Goal: Consume media (video, audio): Consume media (video, audio)

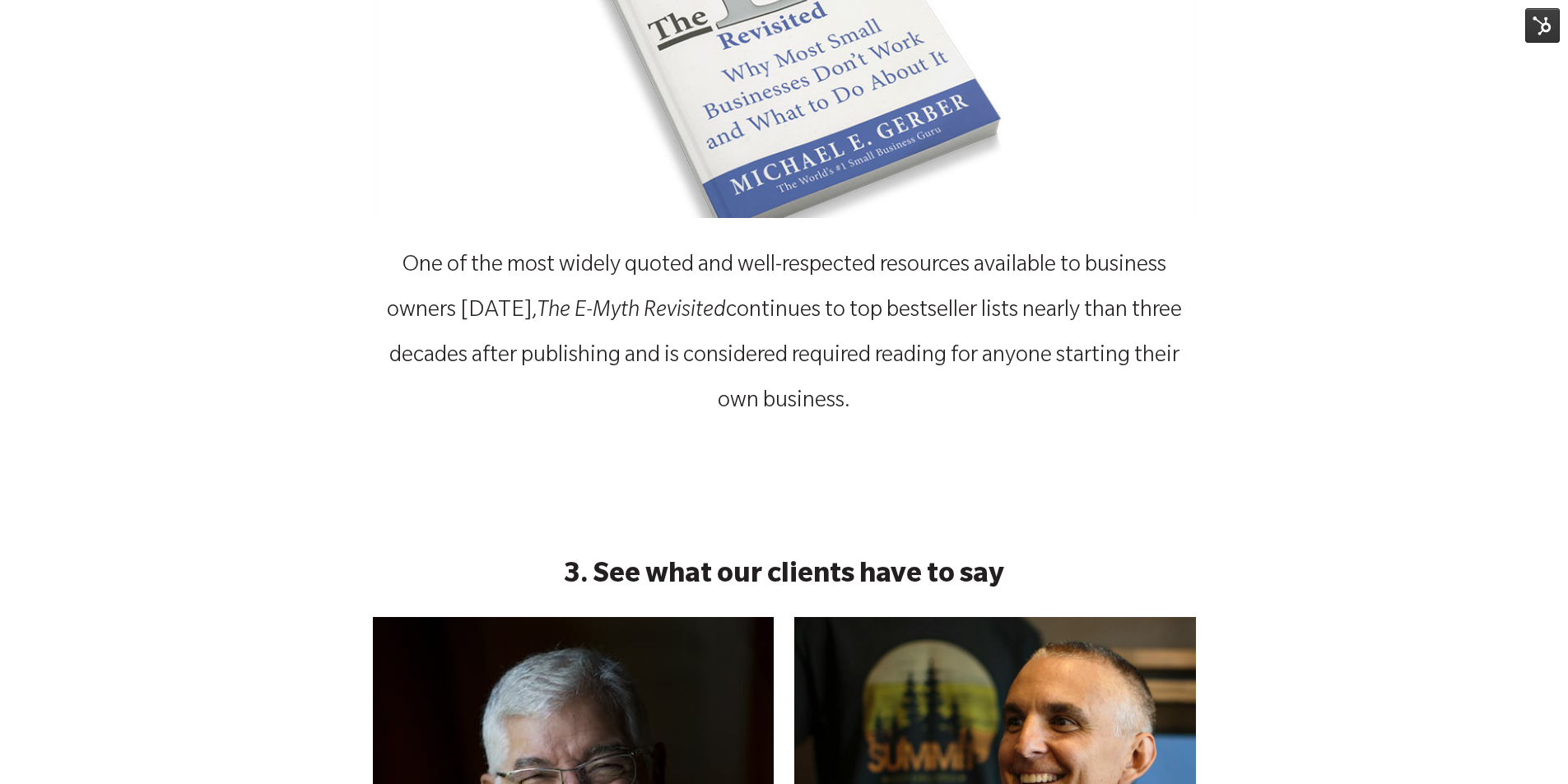
scroll to position [1399, 0]
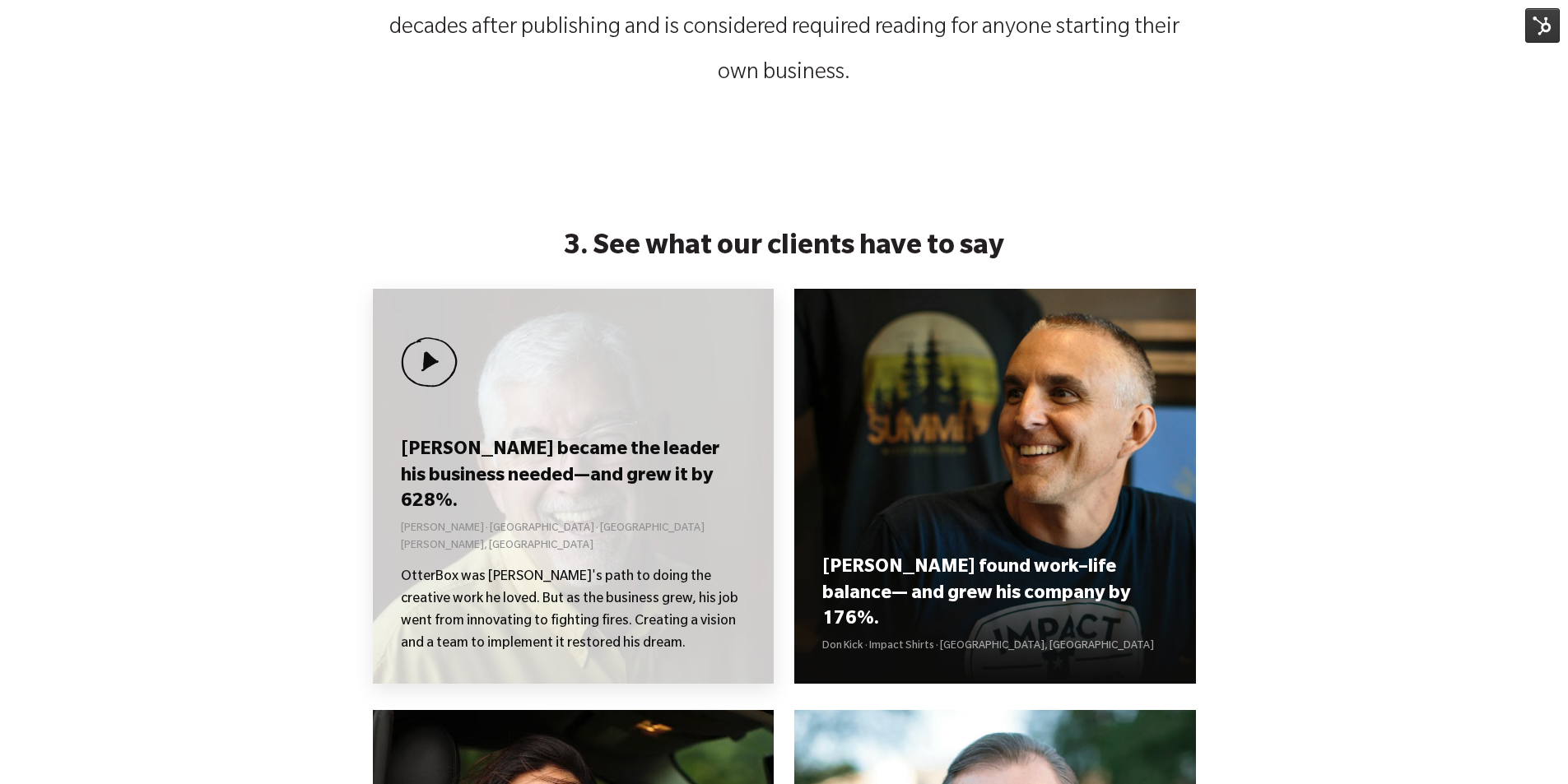
click at [598, 442] on div "[PERSON_NAME] became the leader his business needed—and grew it by 628%. [PERSO…" at bounding box center [574, 486] width 402 height 395
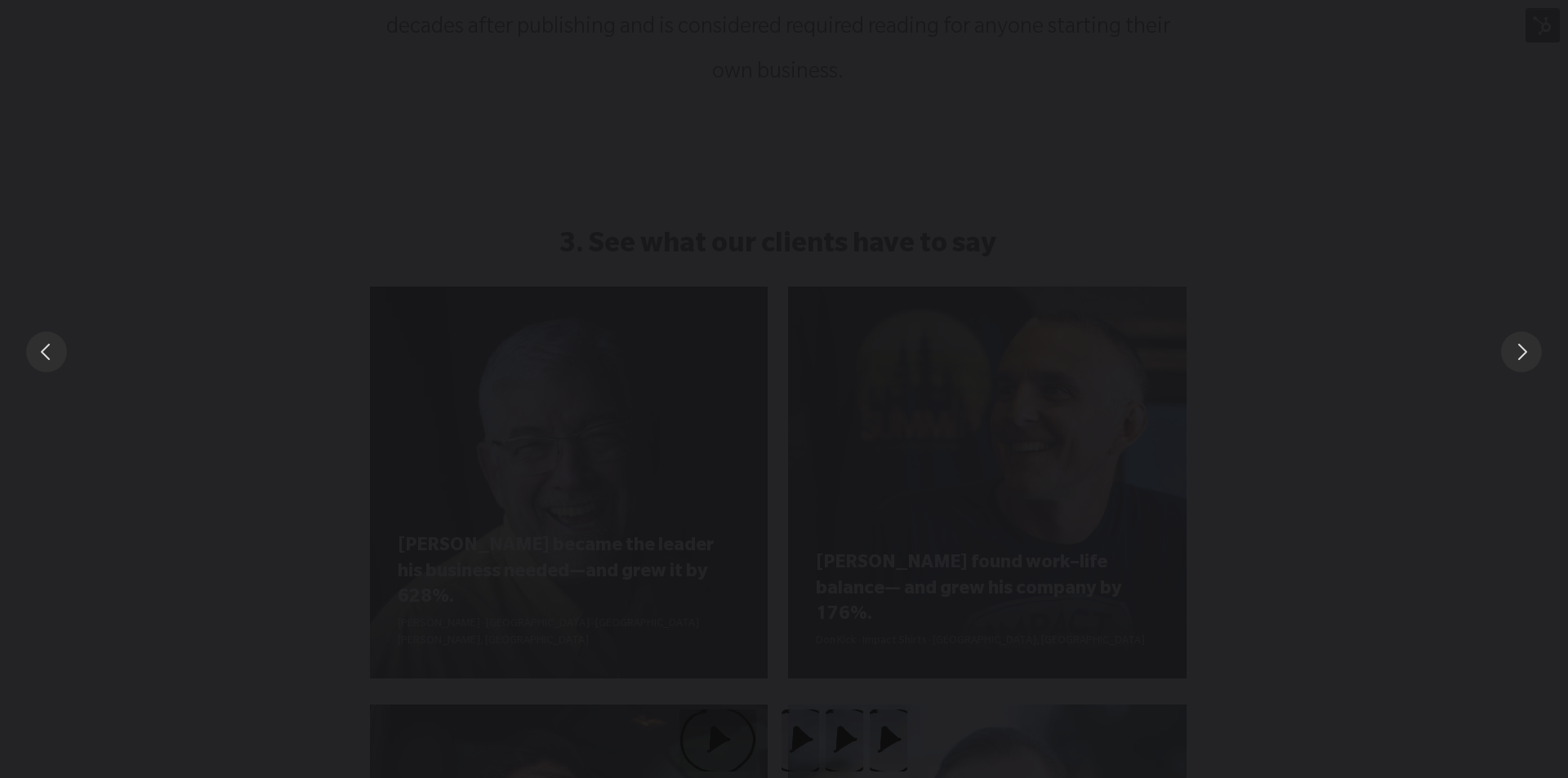
click at [1449, 173] on div "You can close this modal content with the ESC key" at bounding box center [784, 351] width 1568 height 703
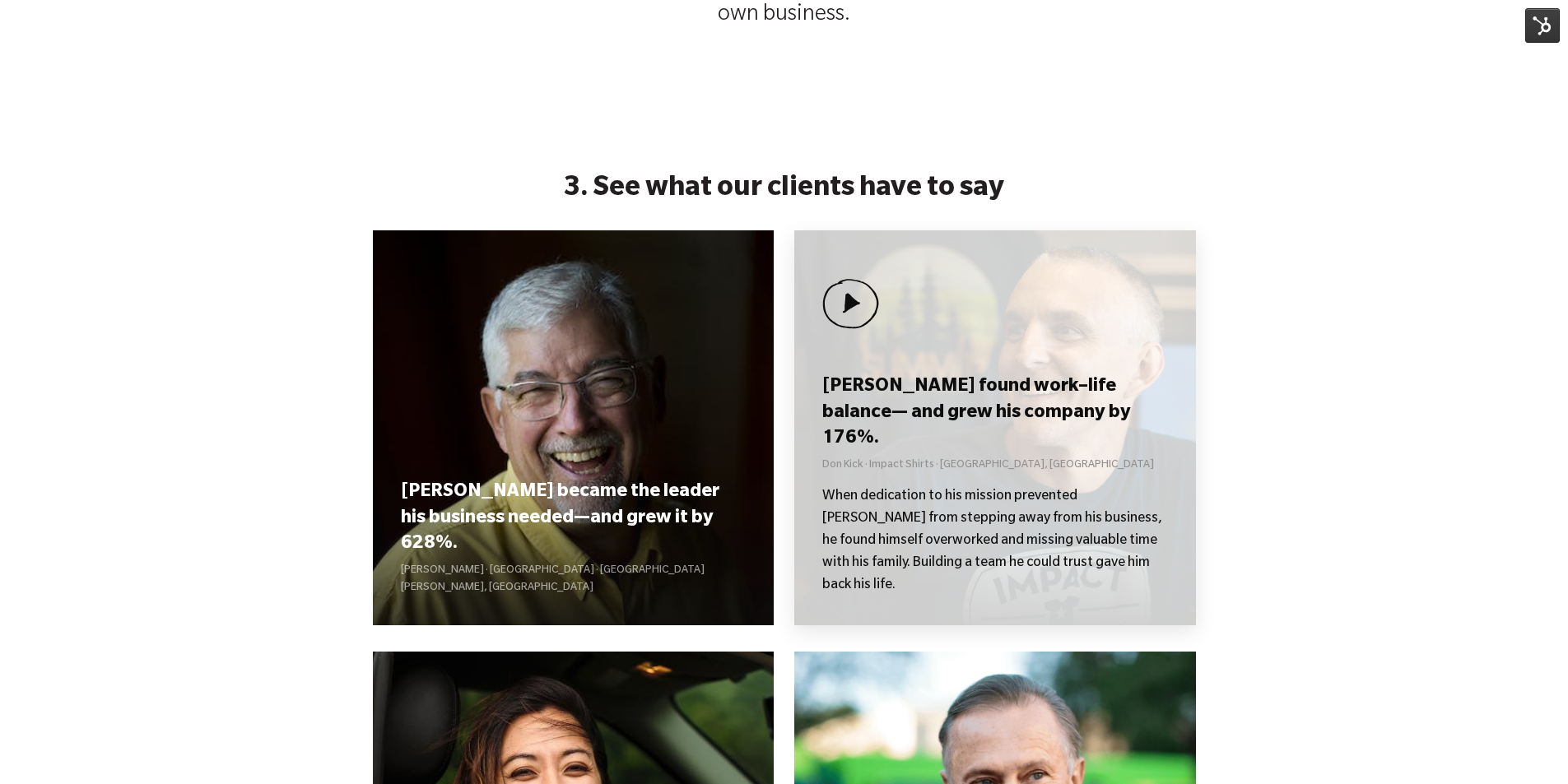
scroll to position [1563, 0]
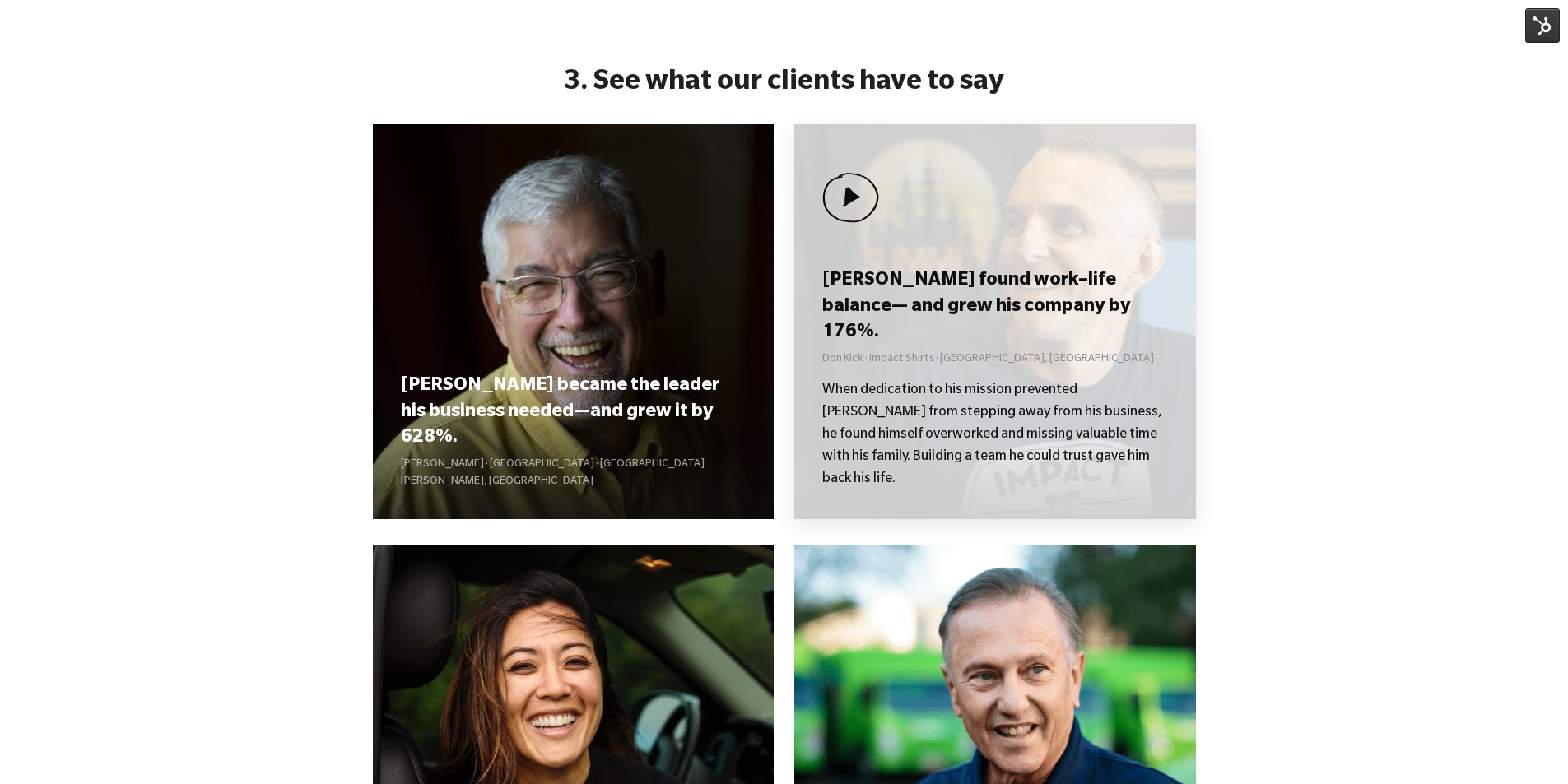
click at [1015, 283] on div "[PERSON_NAME] found work–life balance— and grew his company by 176%. [PERSON_NA…" at bounding box center [996, 321] width 402 height 395
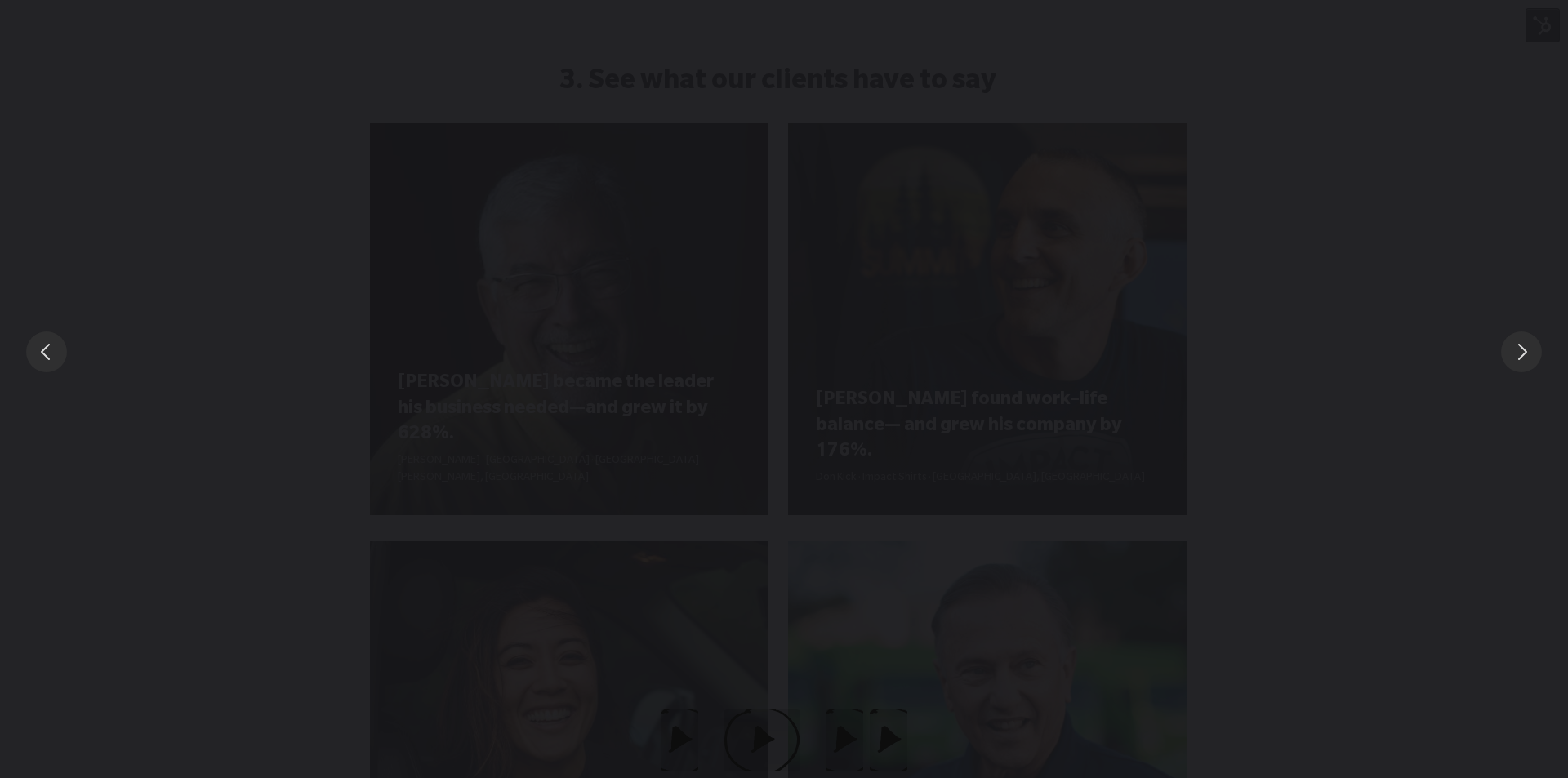
click at [1529, 182] on div "You can close this modal content with the ESC key" at bounding box center [784, 351] width 1568 height 703
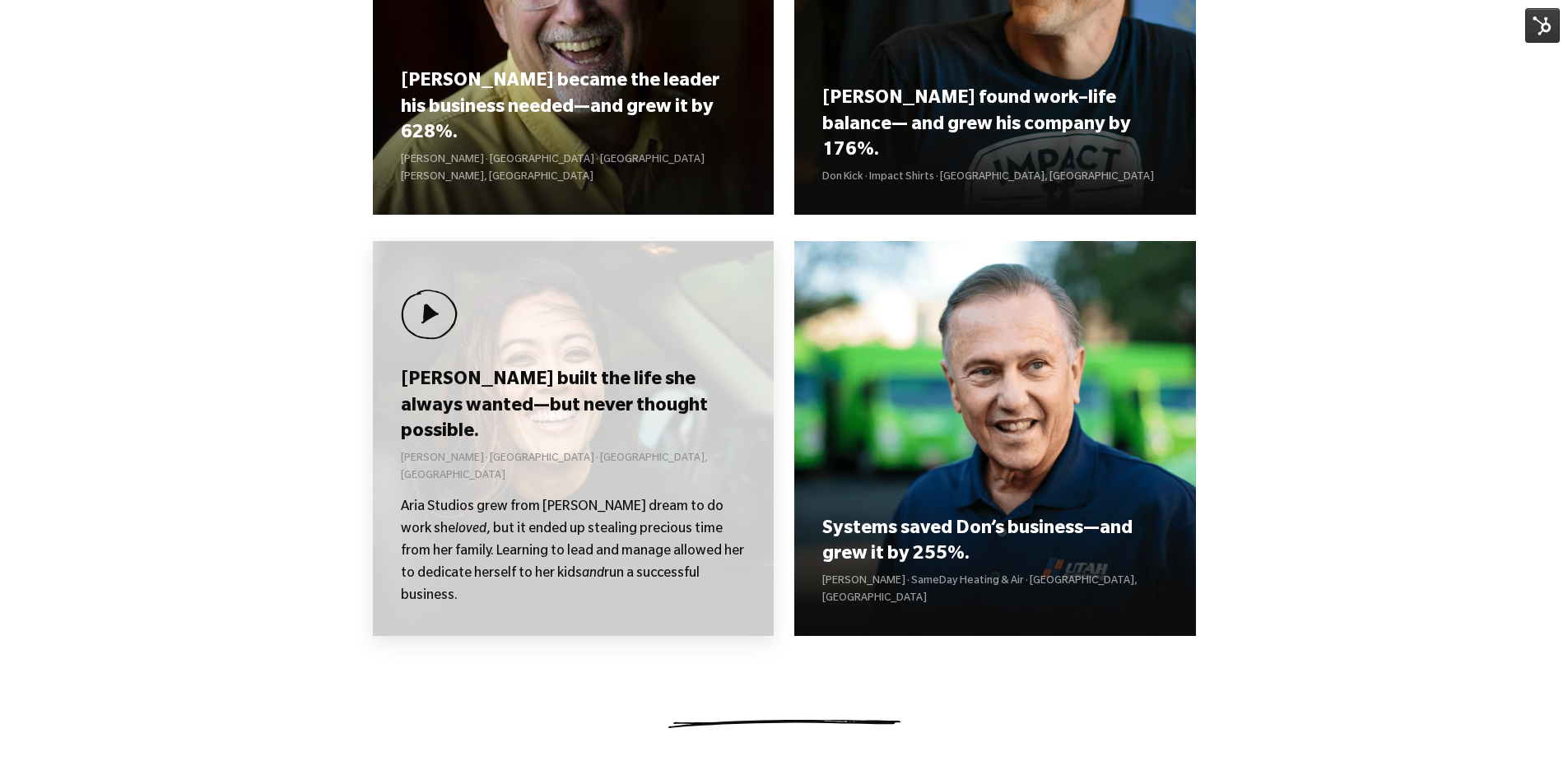
scroll to position [1892, 0]
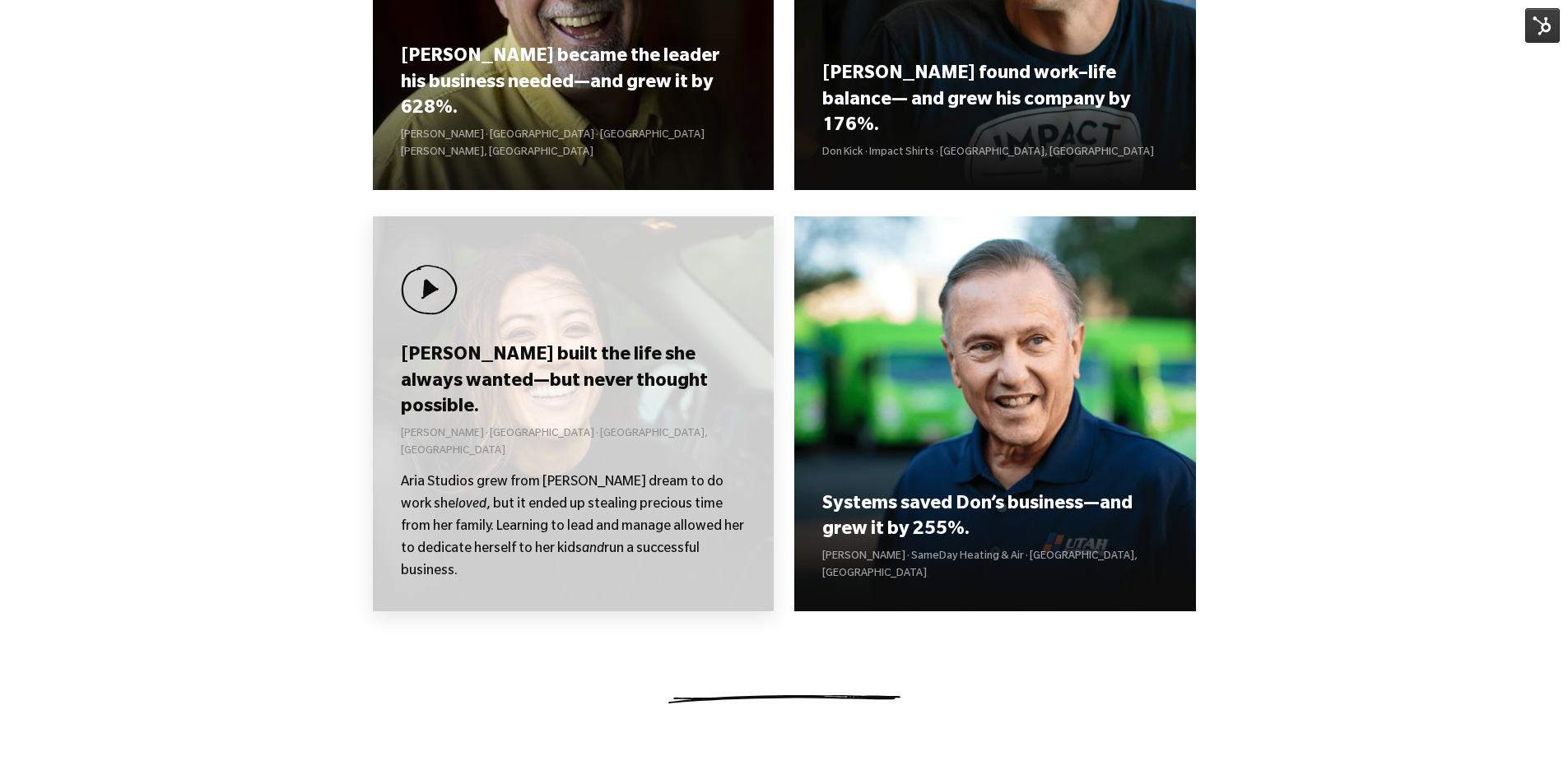
click at [556, 422] on h3 "[PERSON_NAME] built the life she always wanted—but never thought possible." at bounding box center [573, 382] width 345 height 77
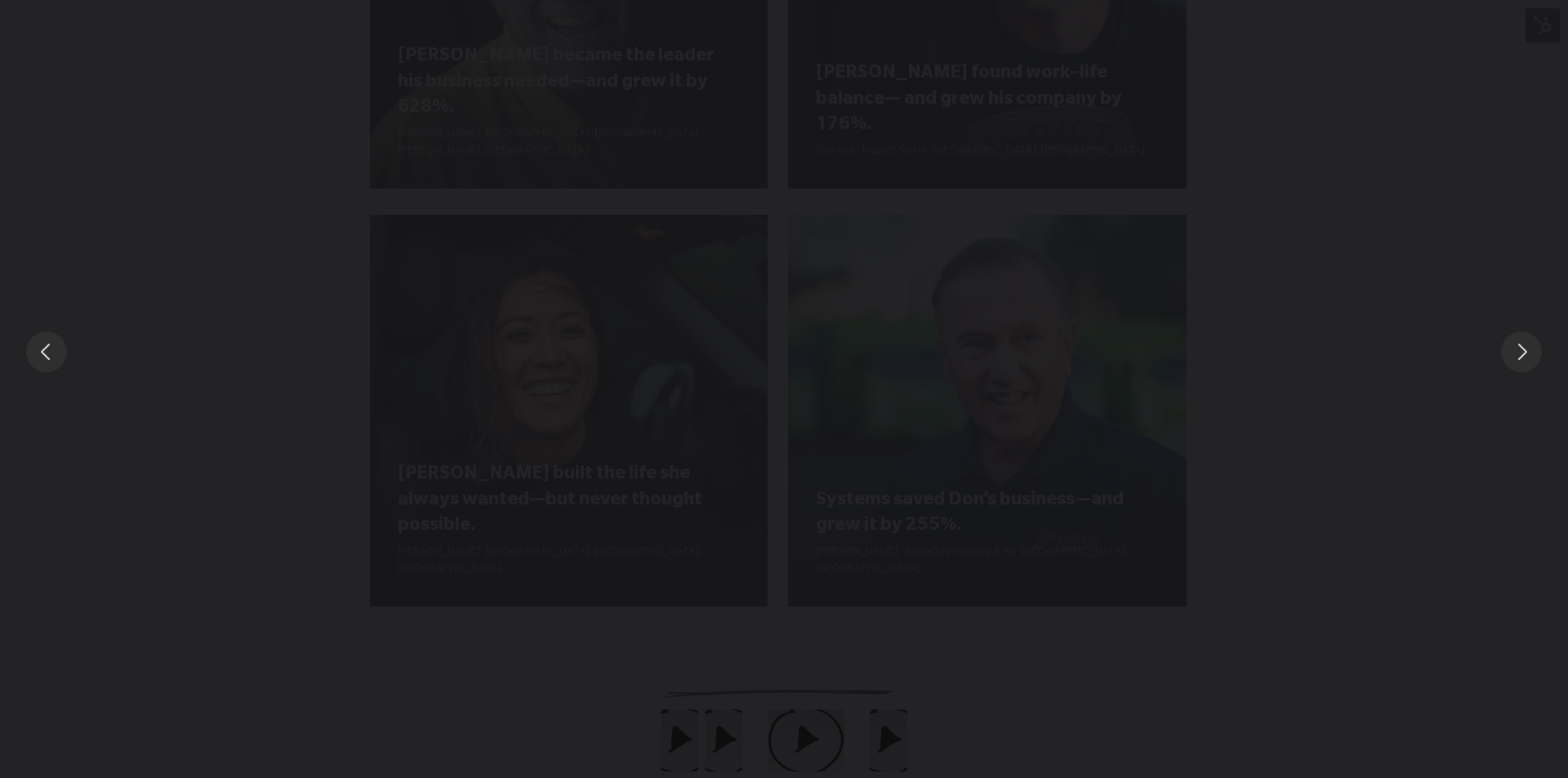
click at [1460, 279] on div "You can close this modal content with the ESC key" at bounding box center [784, 351] width 1568 height 703
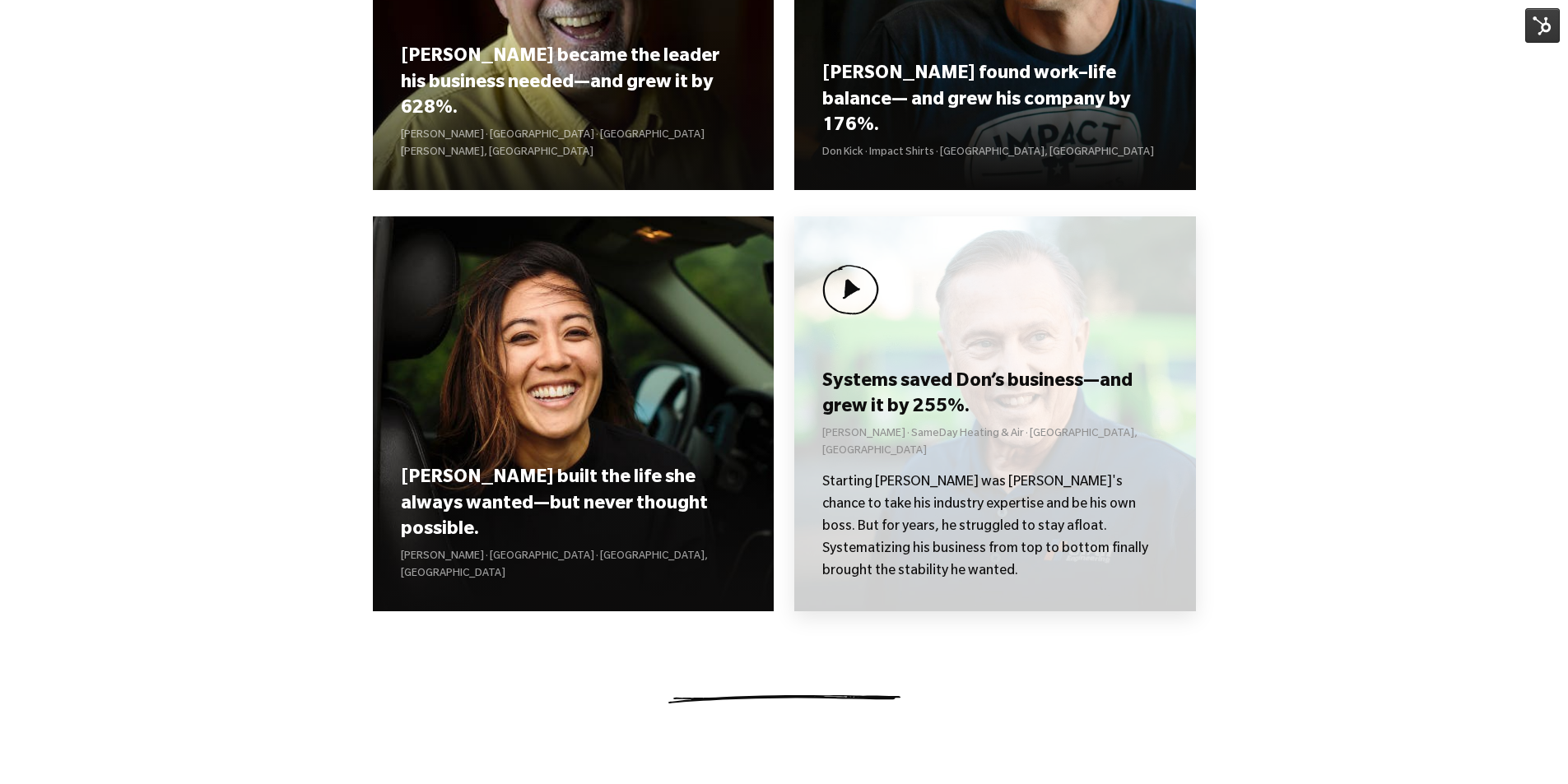
click at [1094, 422] on h3 "Systems saved Don’s business—and grew it by 255%." at bounding box center [994, 395] width 345 height 51
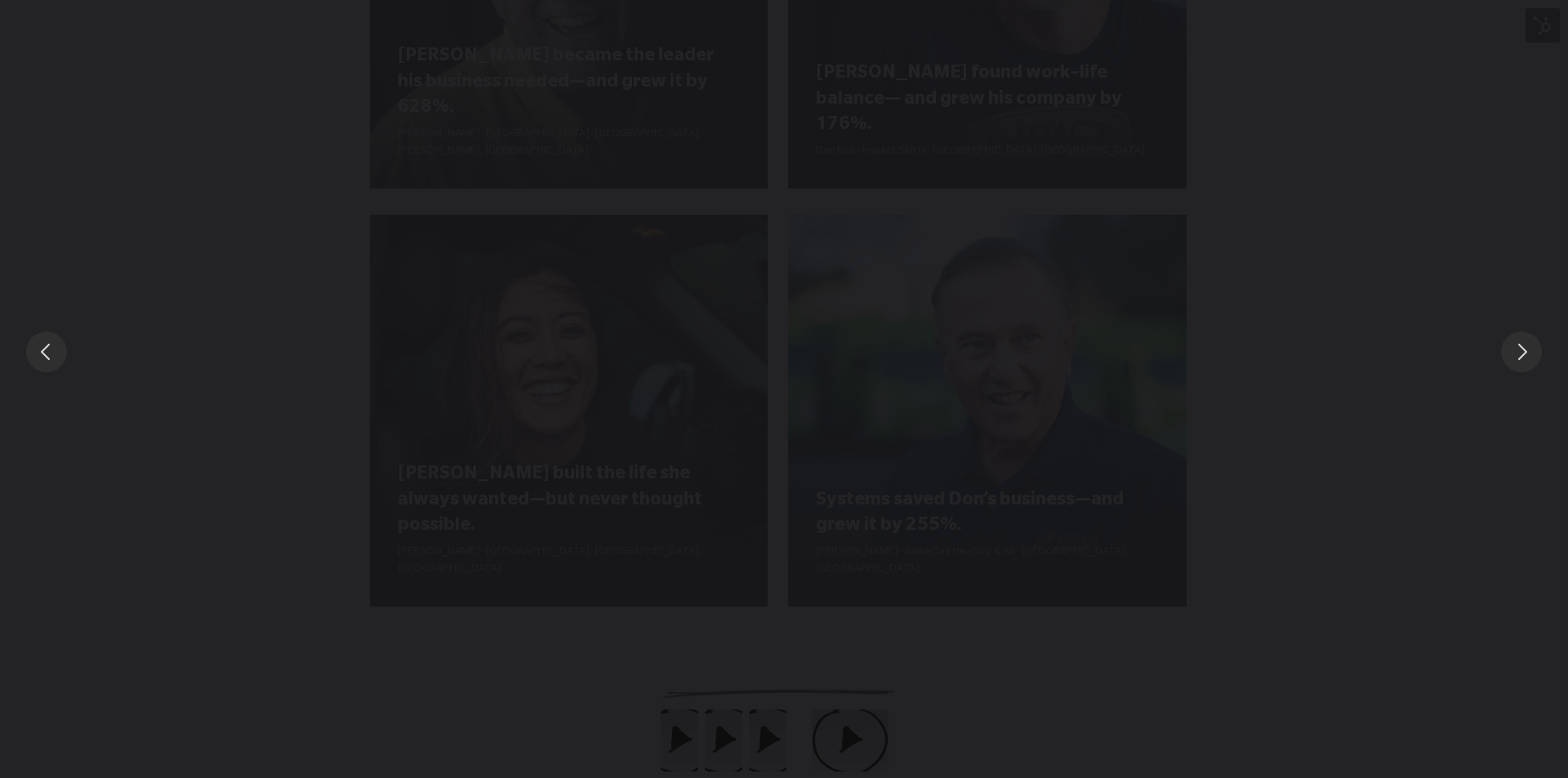
click at [1365, 221] on div "You can close this modal content with the ESC key" at bounding box center [784, 351] width 1568 height 703
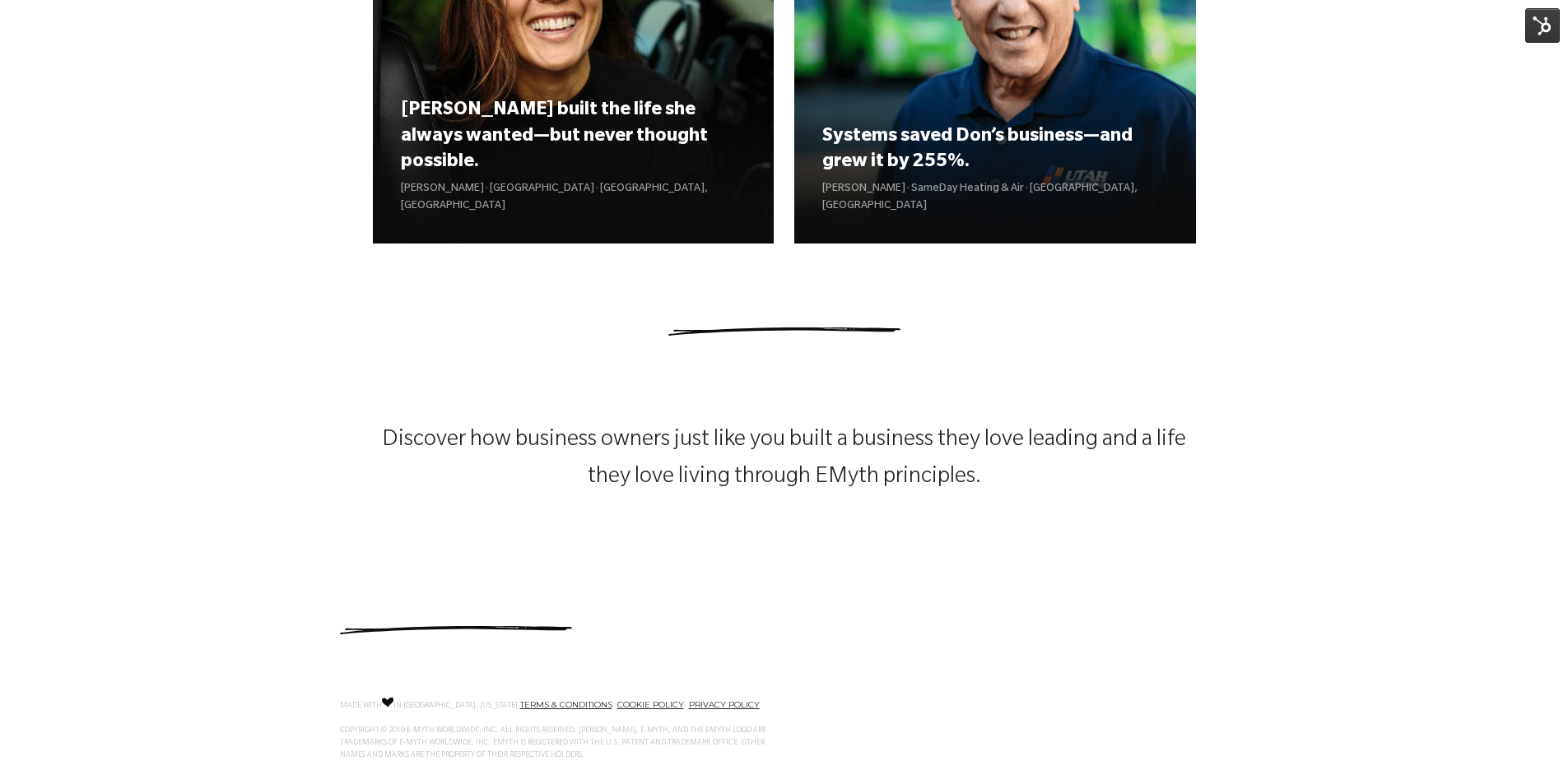
scroll to position [2298, 0]
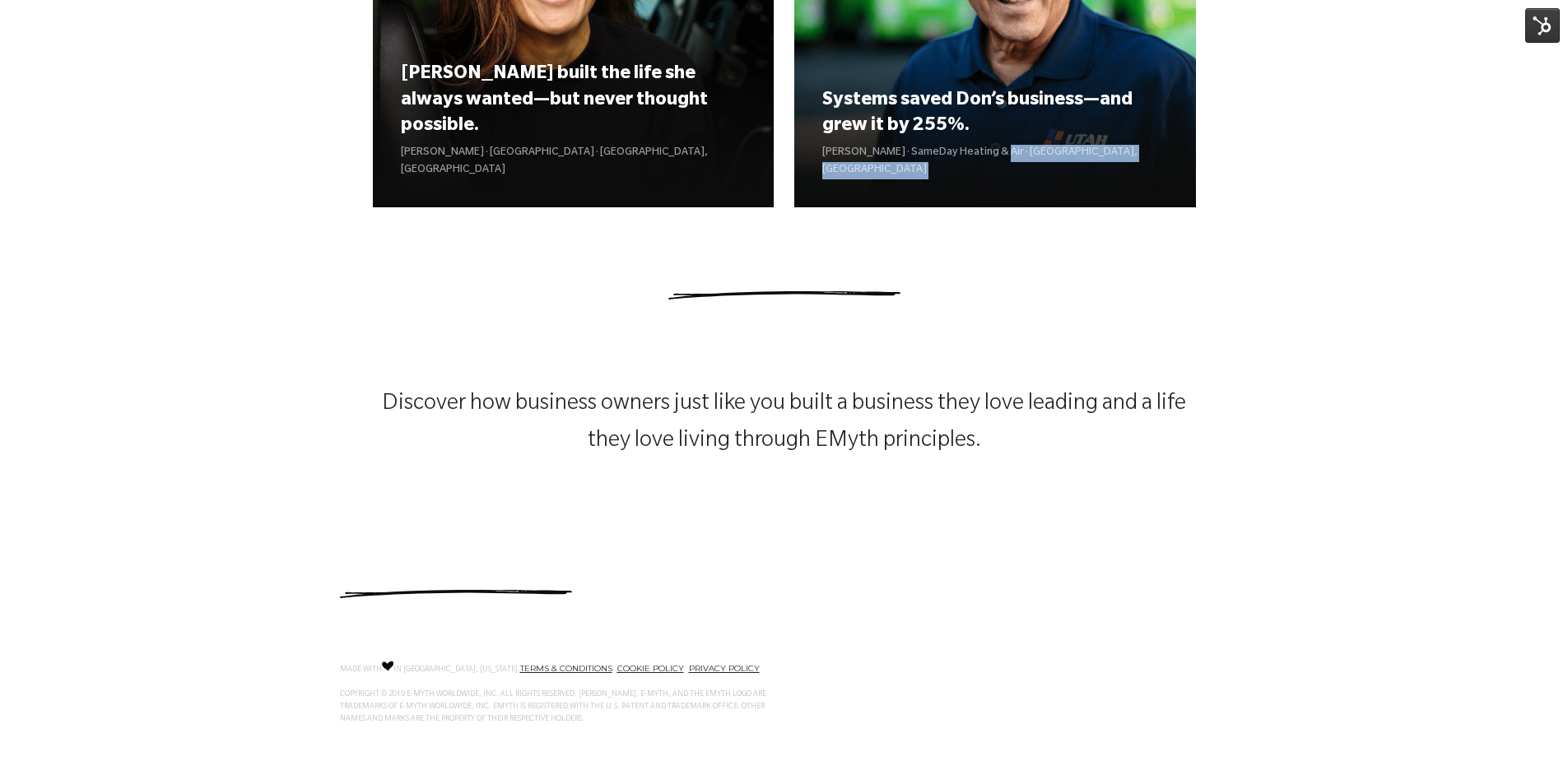
drag, startPoint x: 658, startPoint y: 298, endPoint x: 994, endPoint y: 306, distance: 336.1
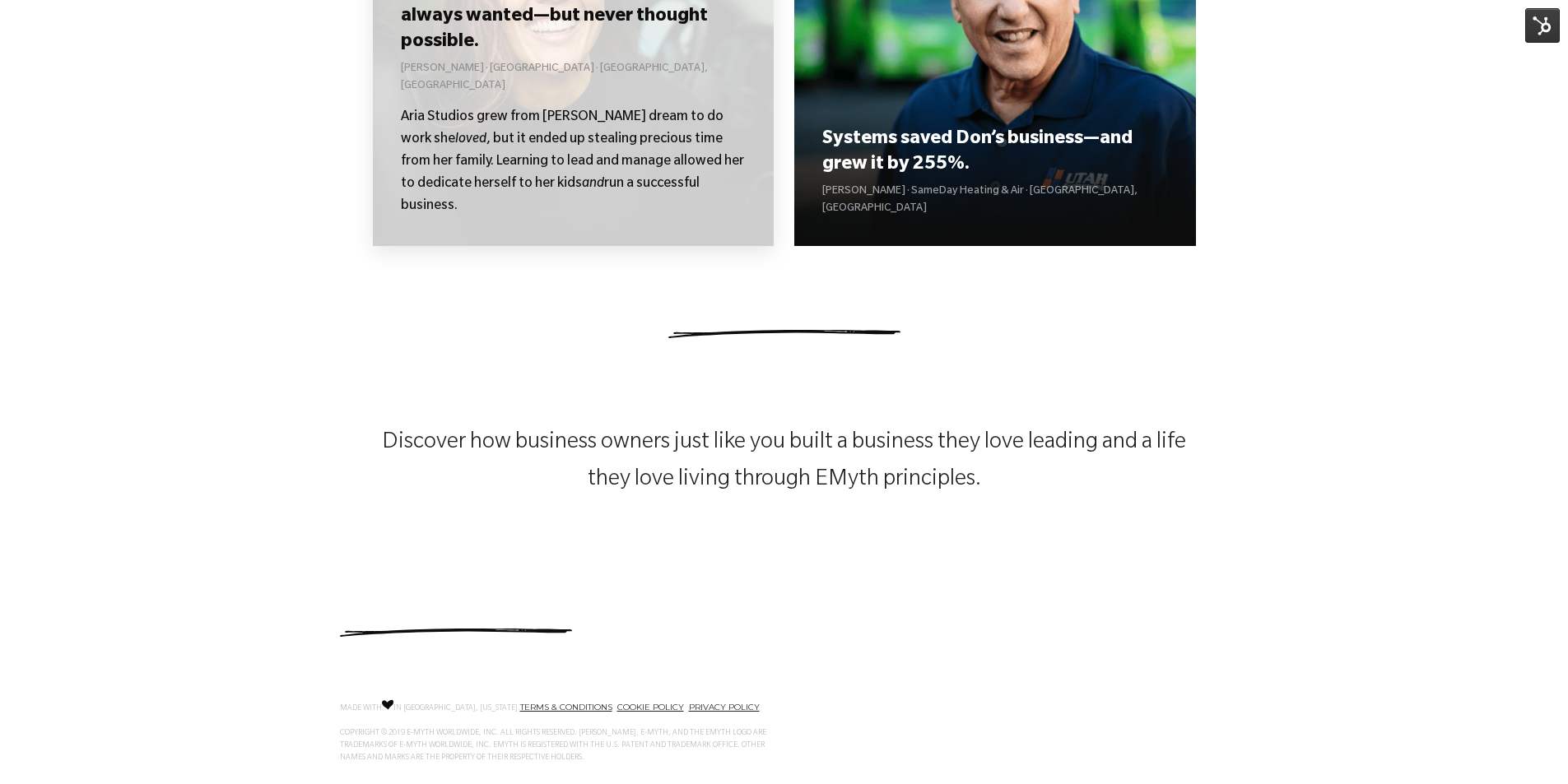
scroll to position [2052, 0]
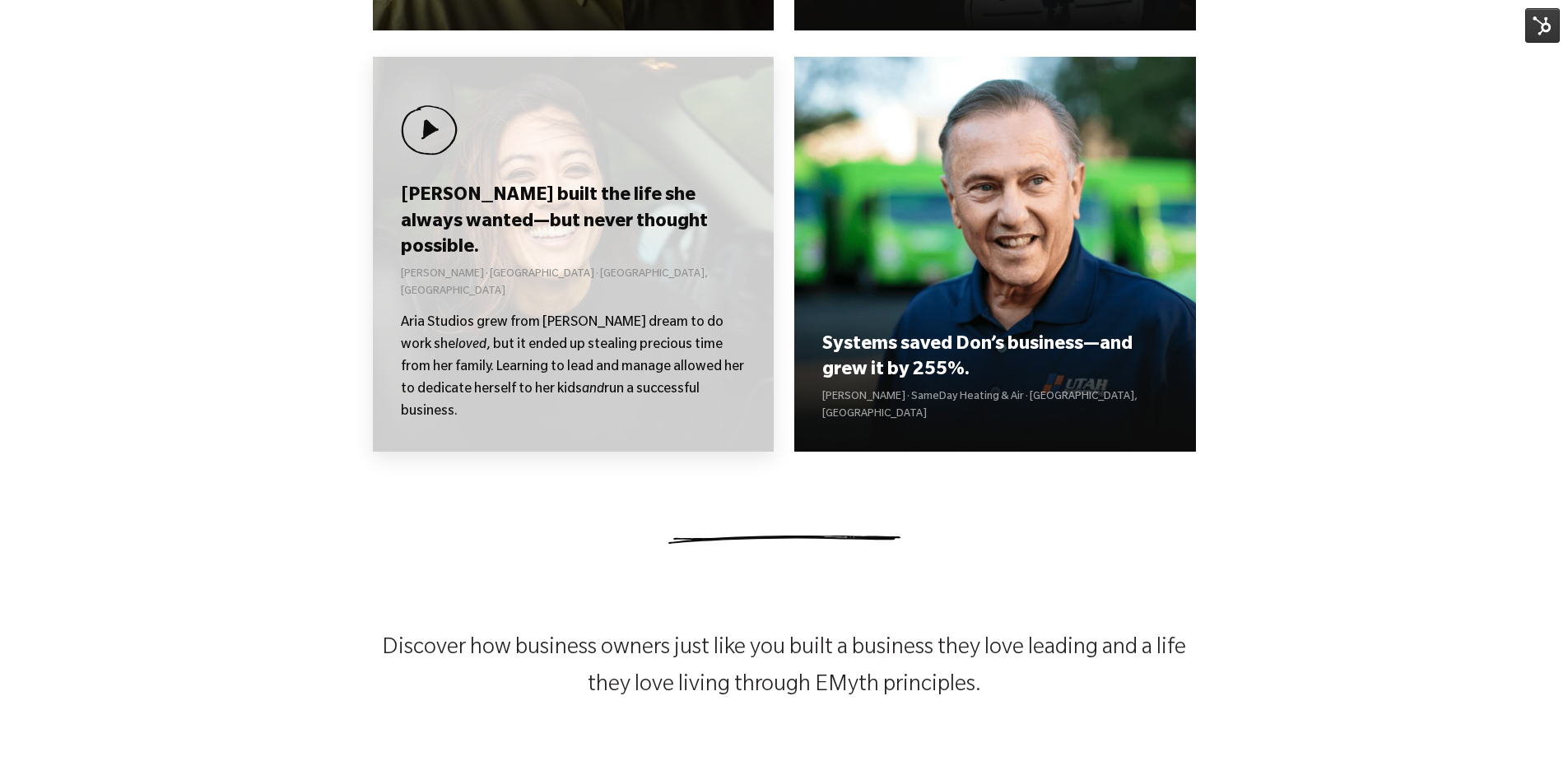
click at [616, 301] on p "[PERSON_NAME] · [GEOGRAPHIC_DATA] · [GEOGRAPHIC_DATA], [GEOGRAPHIC_DATA]" at bounding box center [573, 284] width 345 height 35
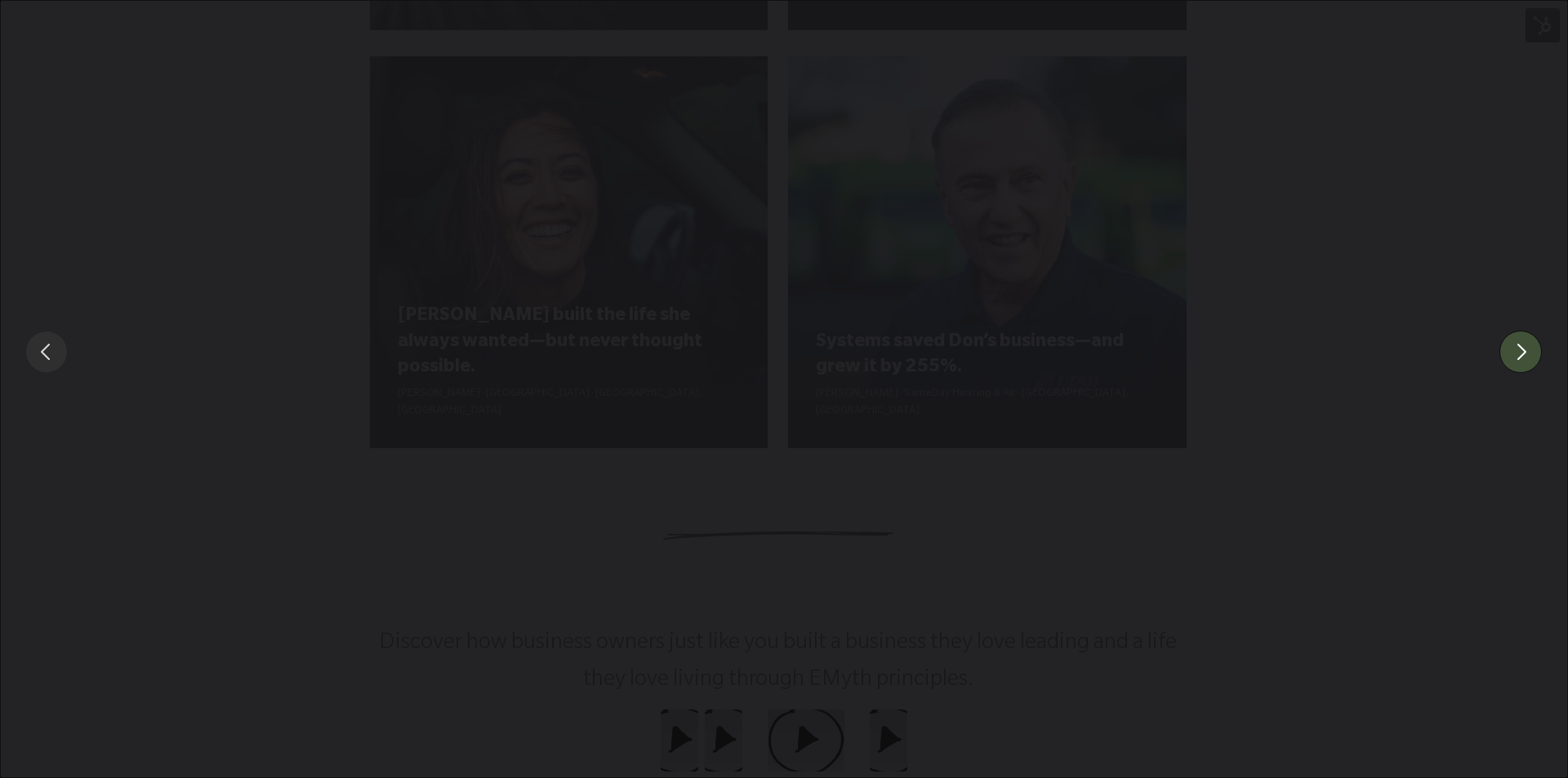
click at [1527, 349] on button "You can close this modal content with the ESC key" at bounding box center [1521, 352] width 43 height 43
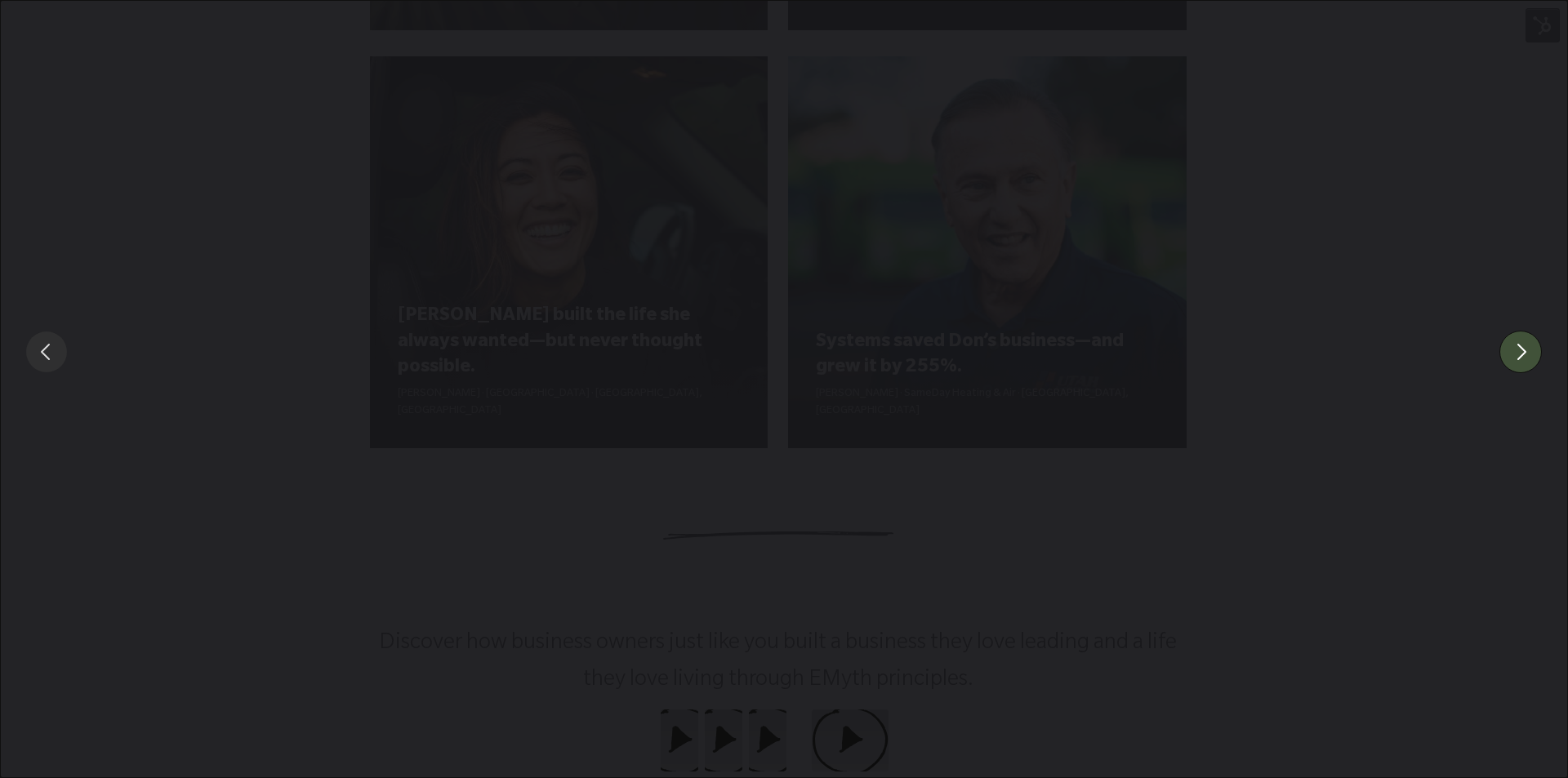
click at [1527, 349] on button "You can close this modal content with the ESC key" at bounding box center [1521, 352] width 43 height 43
click at [1423, 550] on div "You can close this modal content with the ESC key" at bounding box center [784, 351] width 1568 height 703
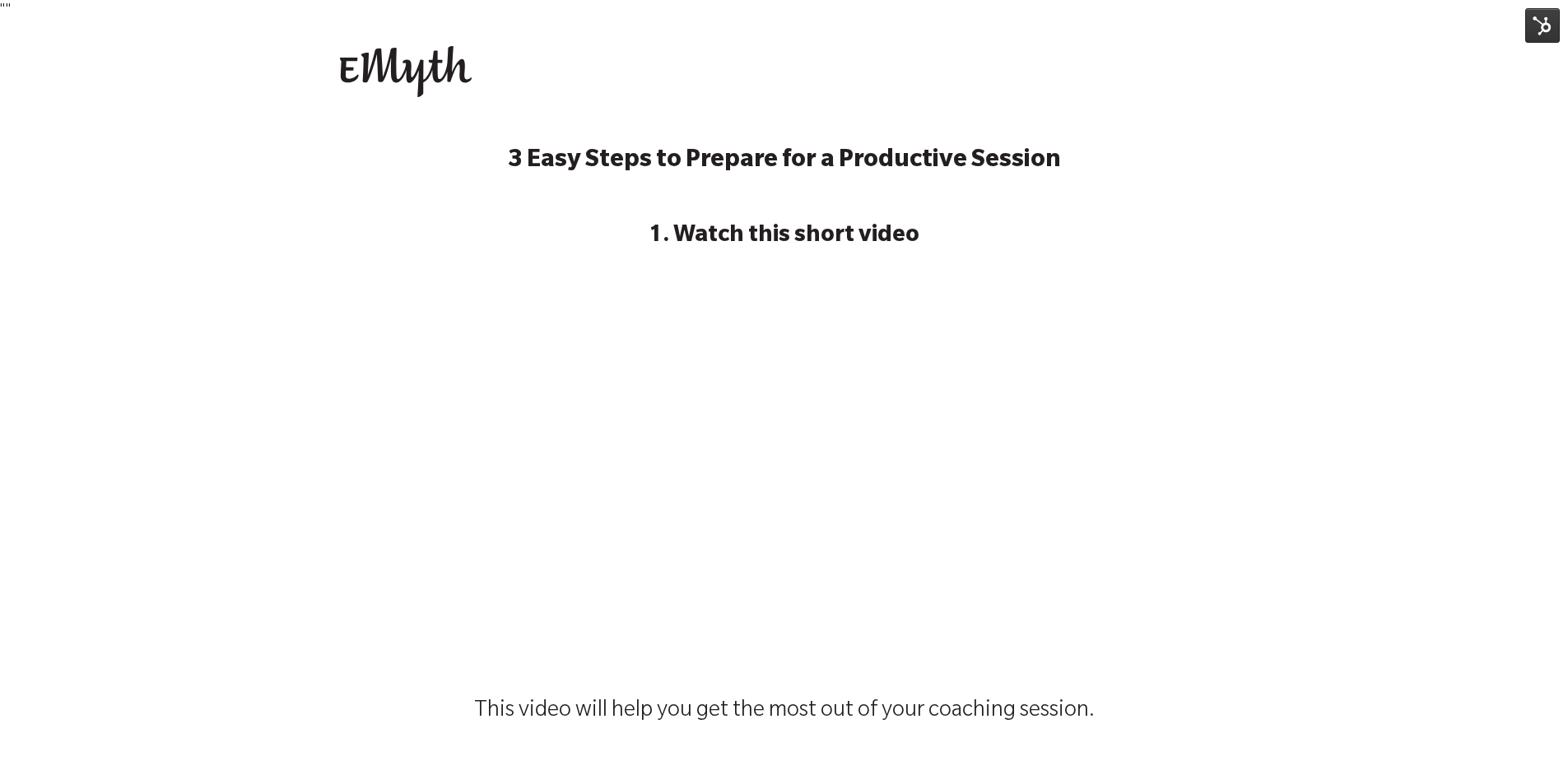
click at [1537, 34] on img at bounding box center [1543, 25] width 35 height 35
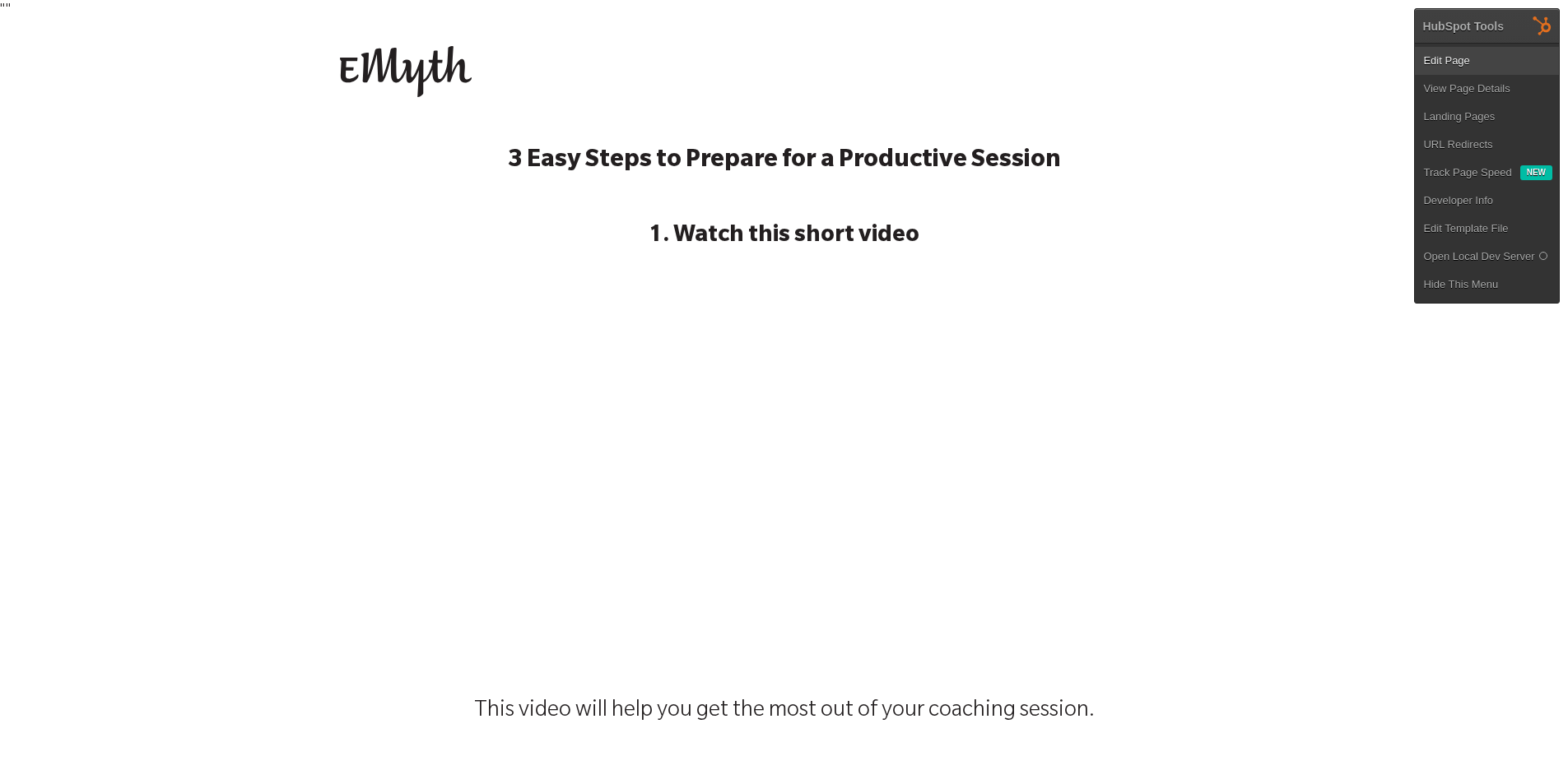
click at [1493, 52] on link "Edit Page" at bounding box center [1486, 61] width 144 height 28
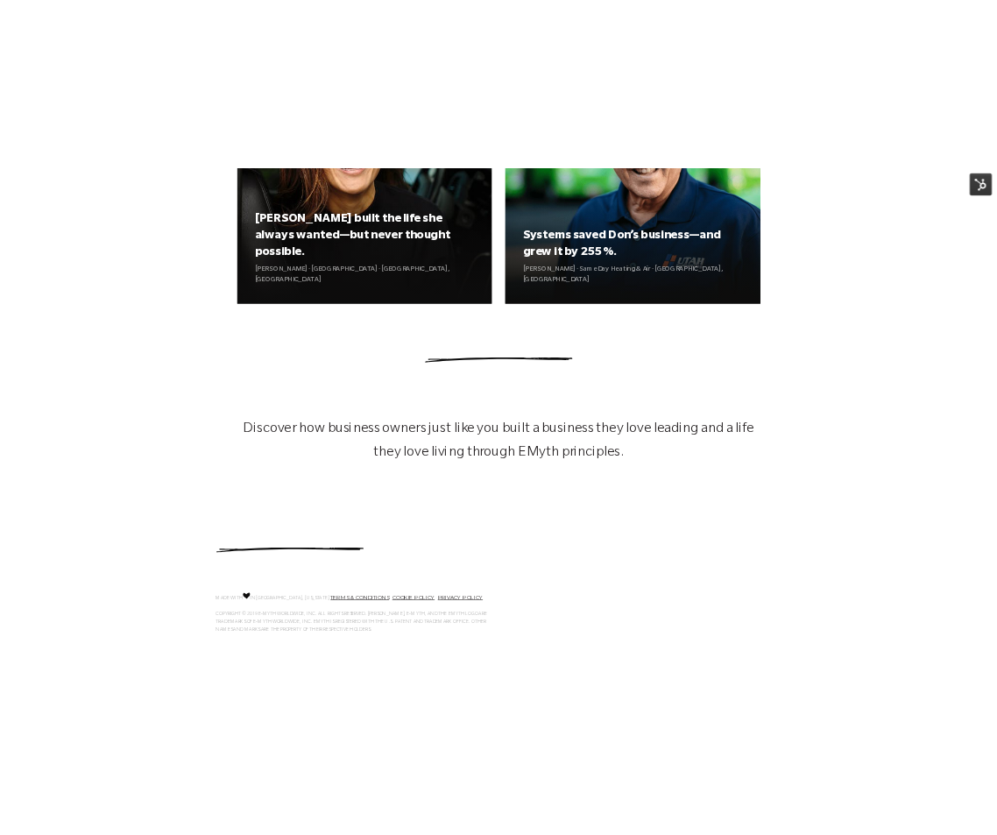
scroll to position [2448, 0]
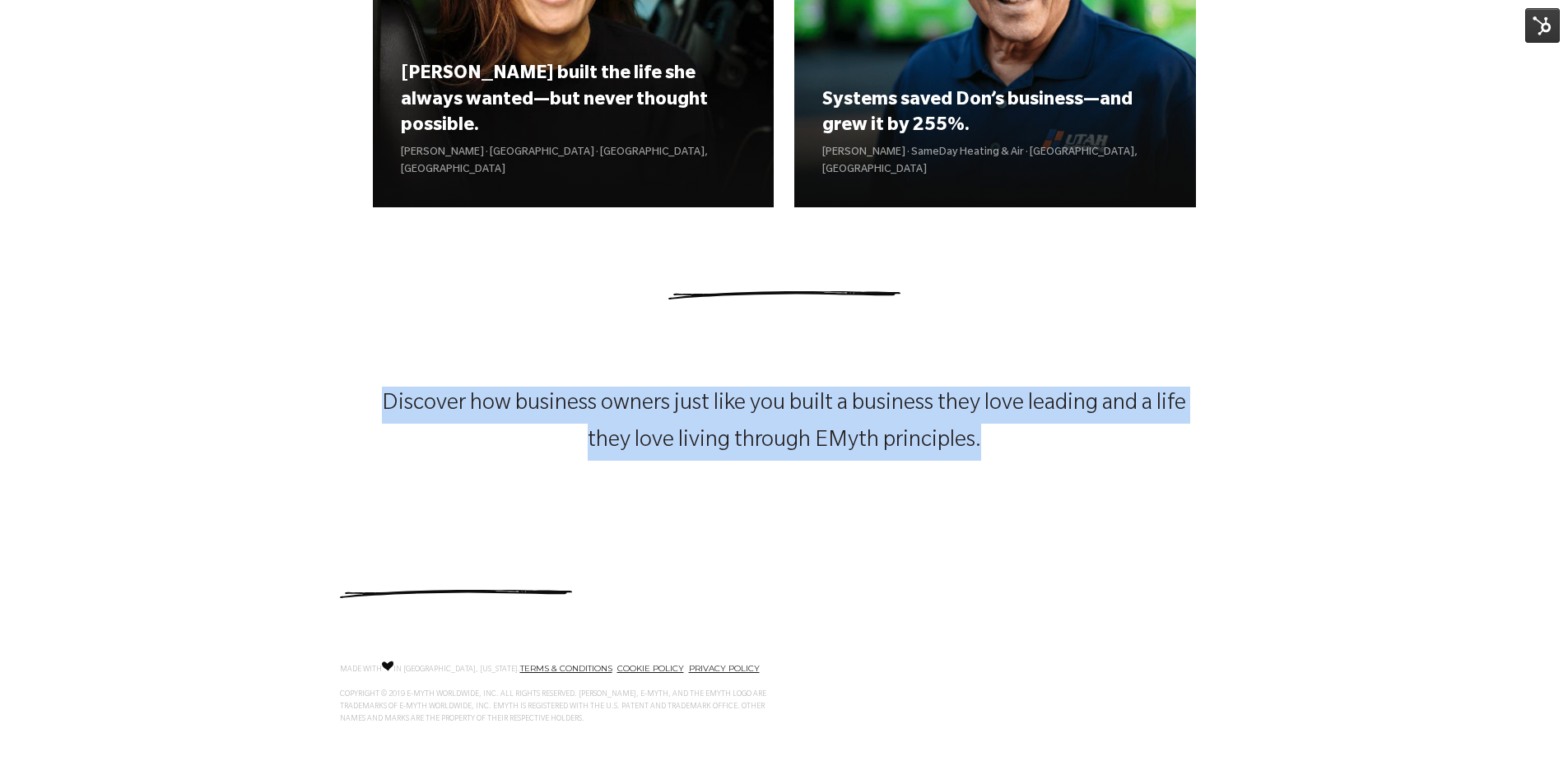
drag, startPoint x: 360, startPoint y: 405, endPoint x: 1094, endPoint y: 440, distance: 734.8
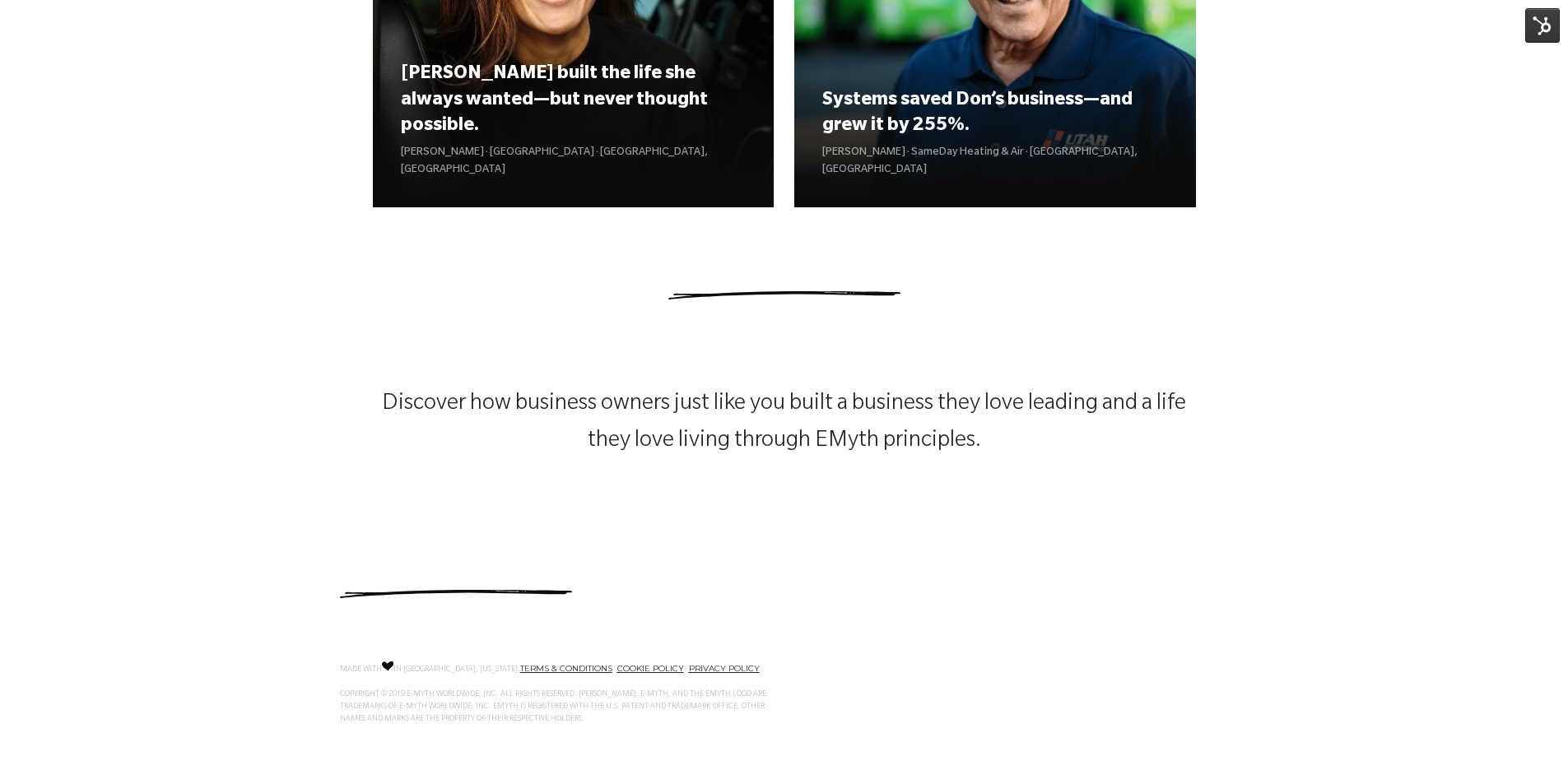
click at [954, 548] on div at bounding box center [784, 581] width 1568 height 81
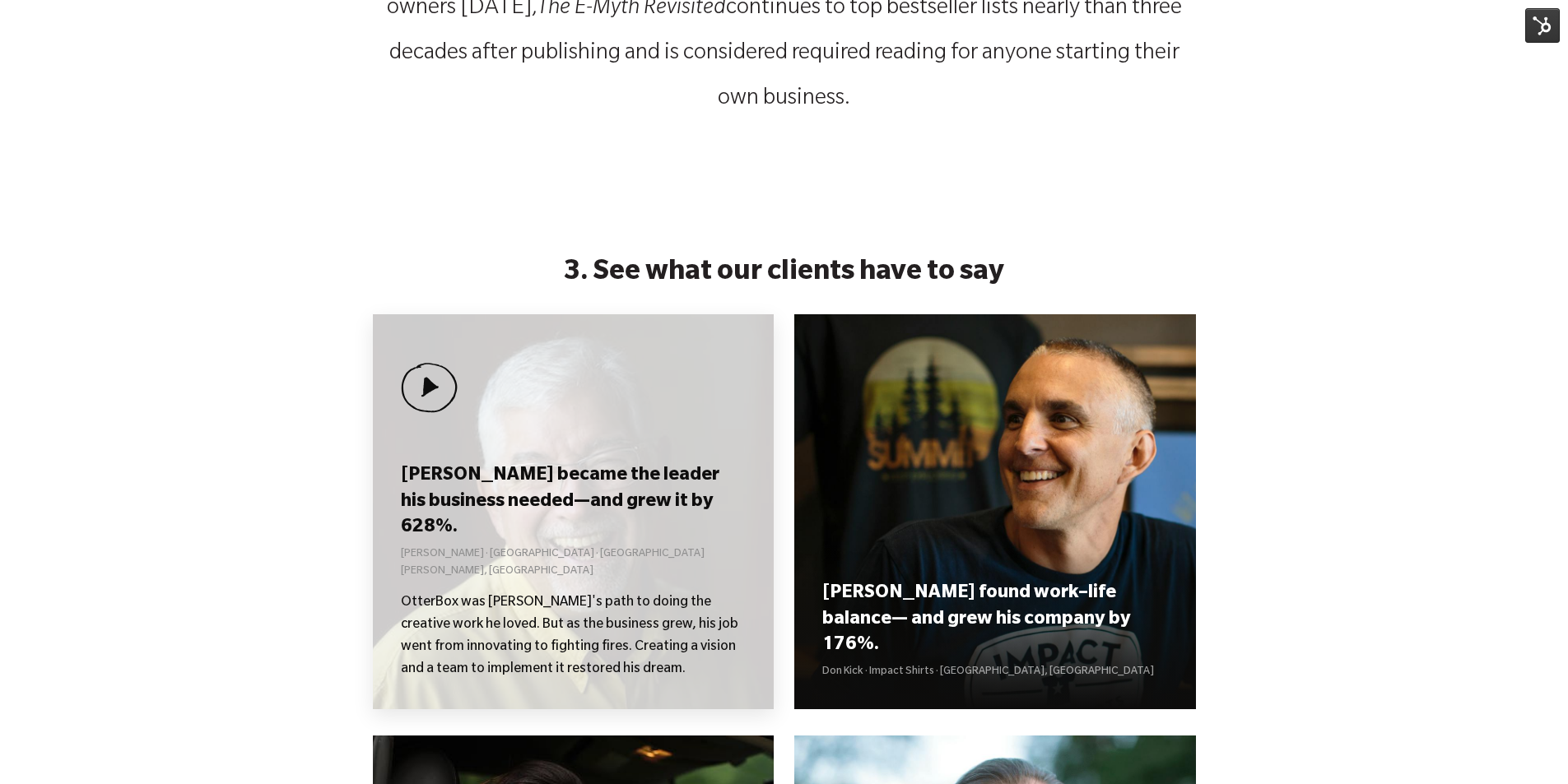
scroll to position [1563, 0]
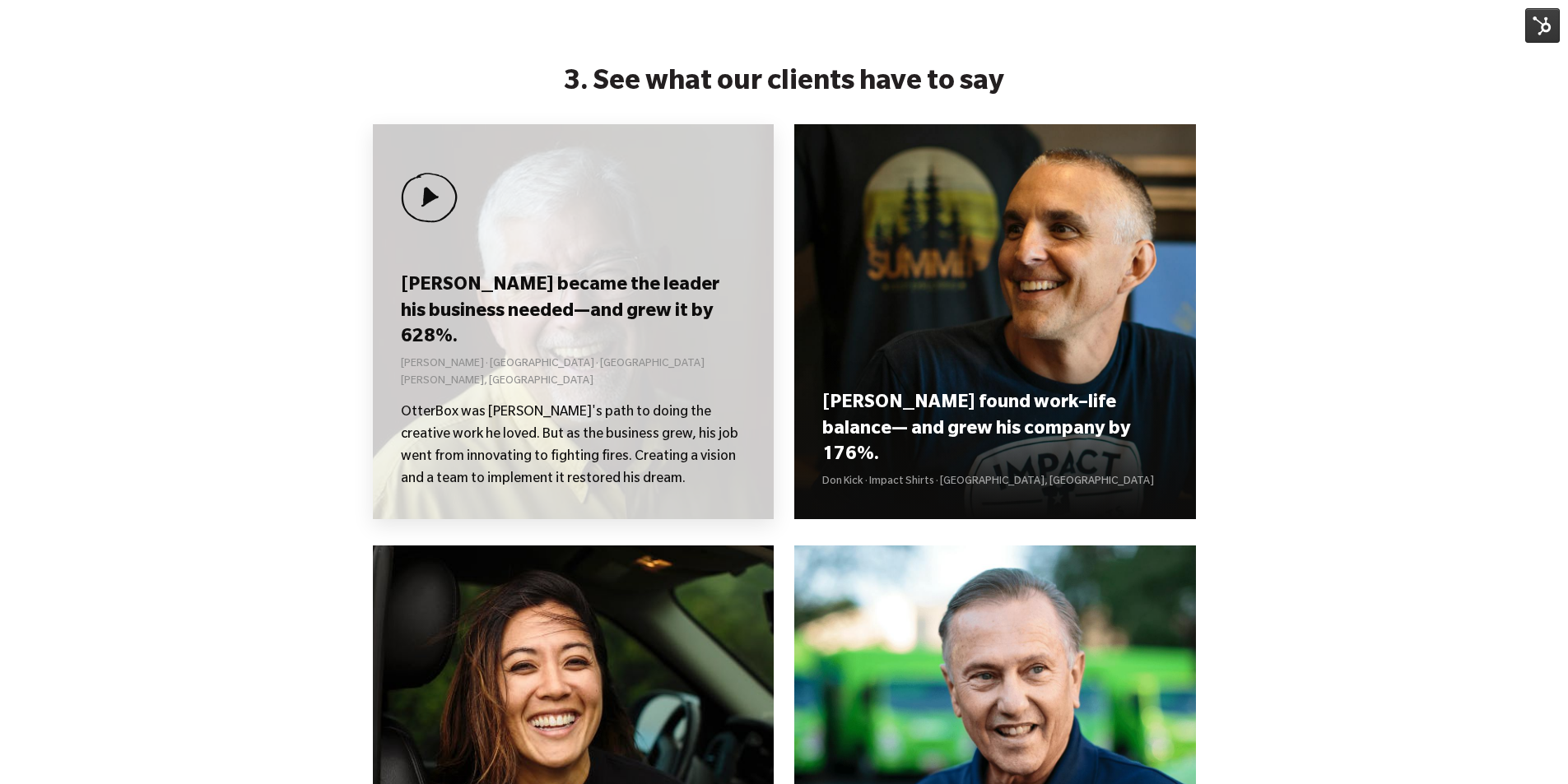
click at [589, 385] on p "[PERSON_NAME] · [GEOGRAPHIC_DATA] · [GEOGRAPHIC_DATA][PERSON_NAME], [GEOGRAPHIC…" at bounding box center [573, 373] width 345 height 35
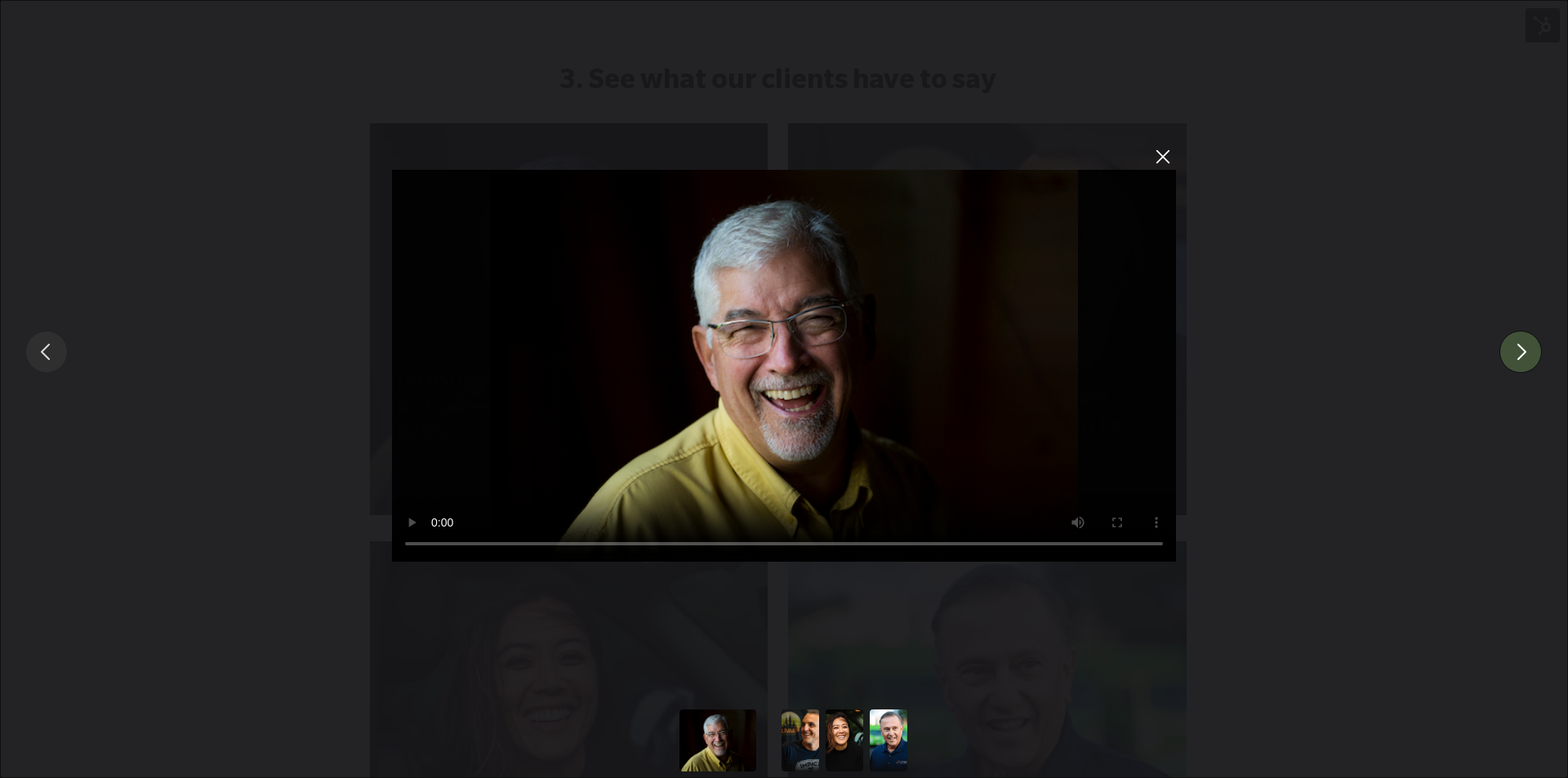
click at [1527, 346] on button "You can close this modal content with the ESC key" at bounding box center [1521, 352] width 43 height 43
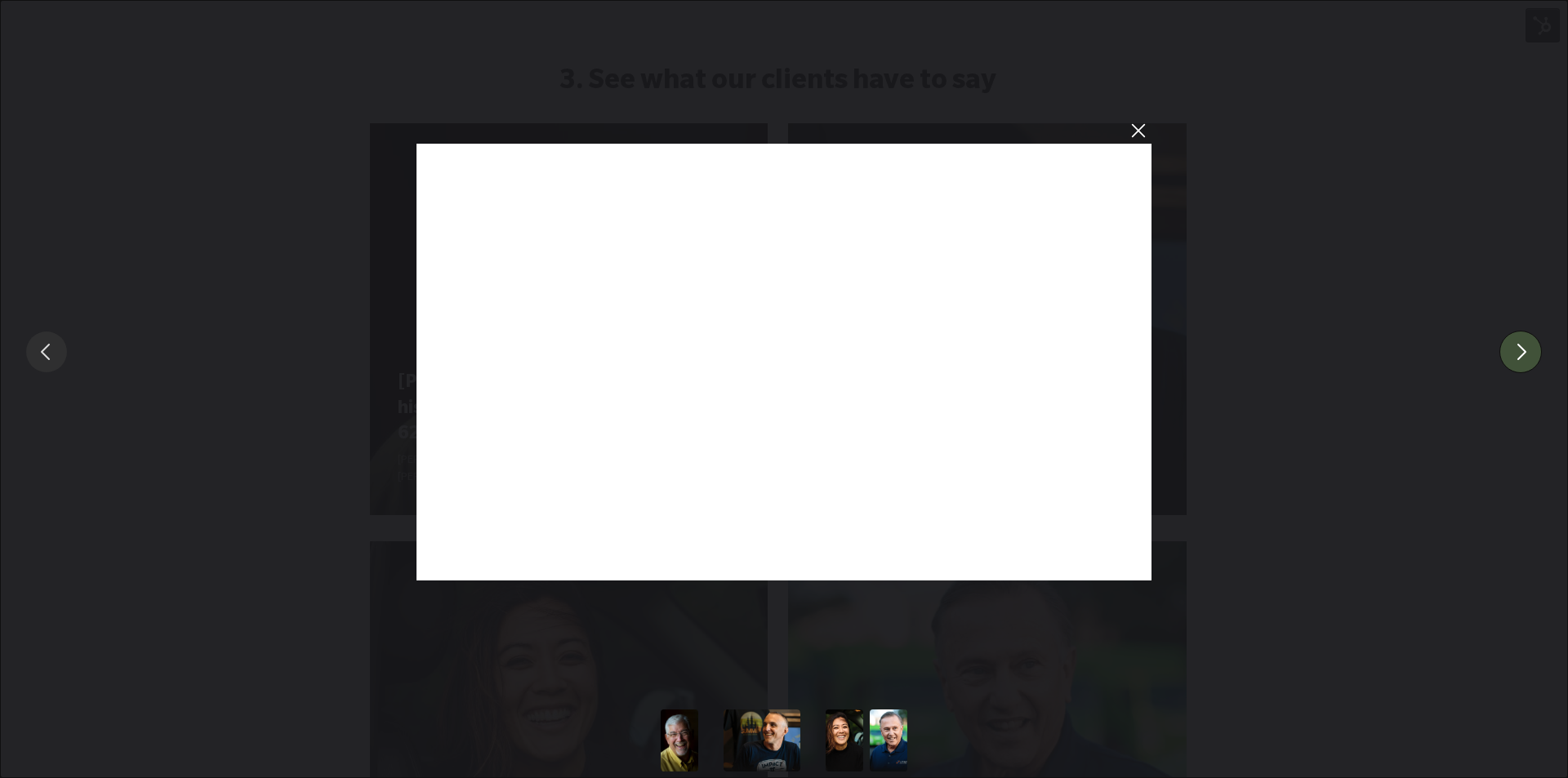
click at [1527, 346] on button "You can close this modal content with the ESC key" at bounding box center [1521, 352] width 43 height 43
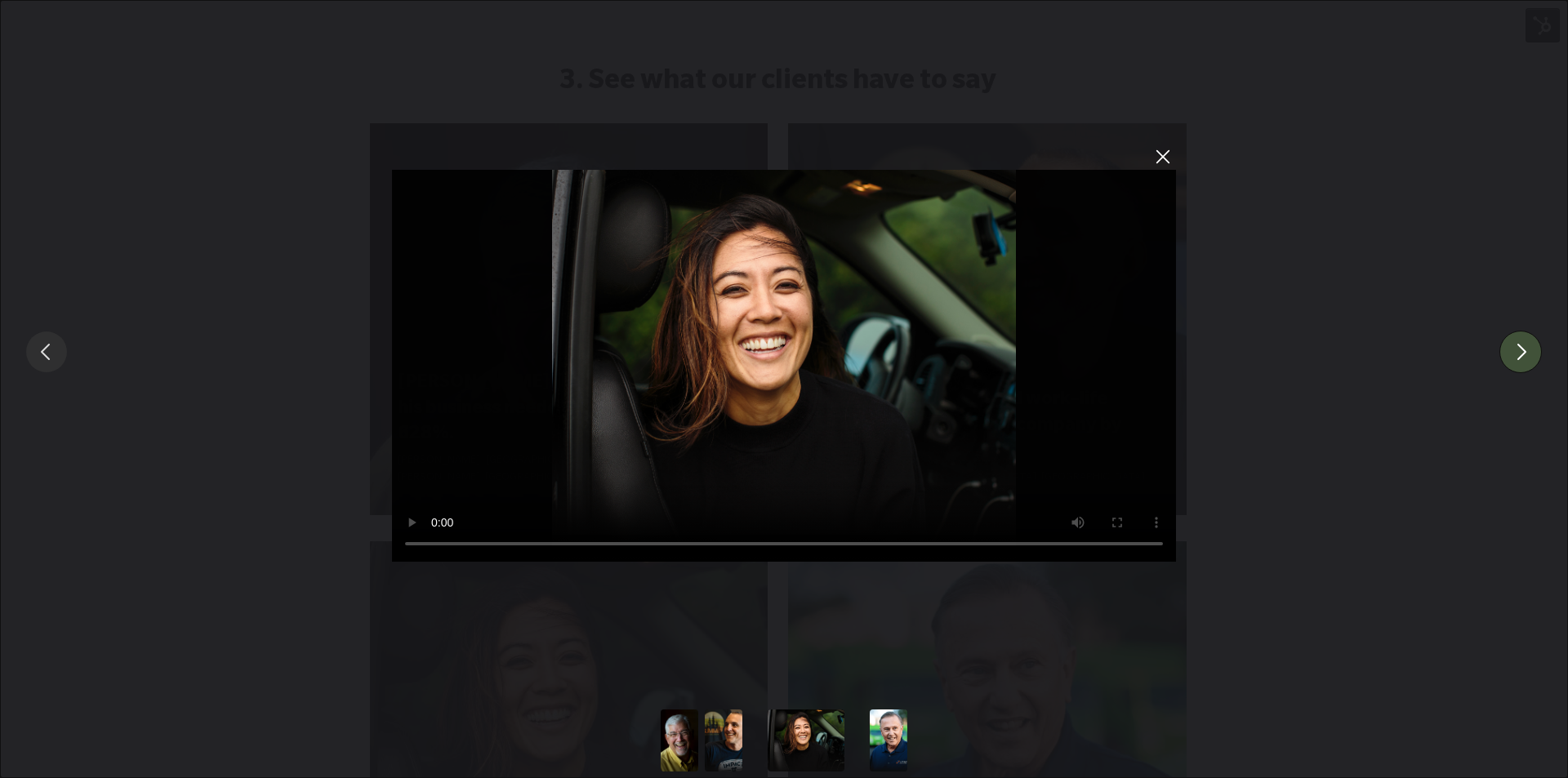
click at [1530, 347] on button "You can close this modal content with the ESC key" at bounding box center [1521, 352] width 43 height 43
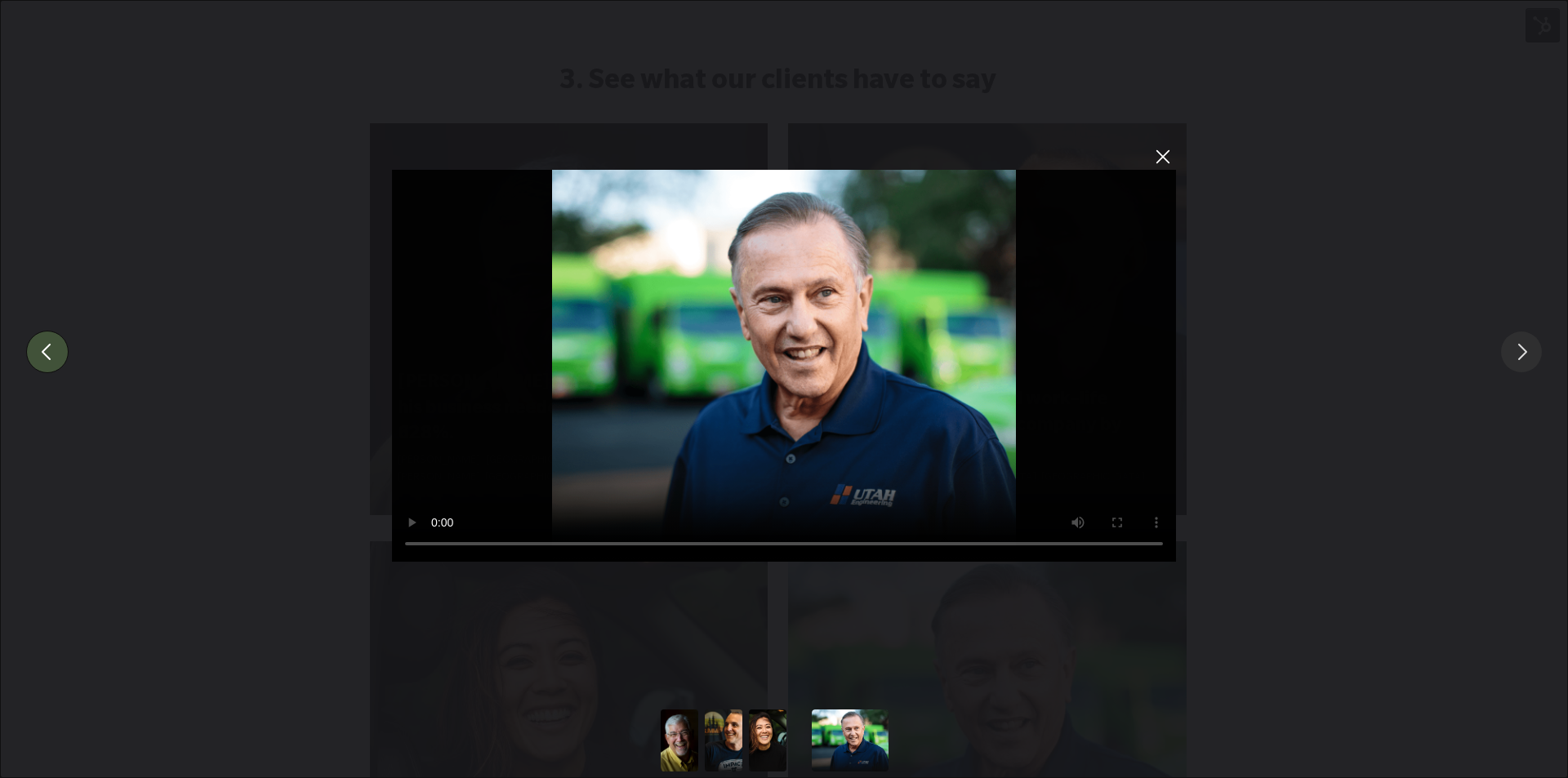
click at [41, 353] on button "You can close this modal content with the ESC key" at bounding box center [48, 352] width 43 height 43
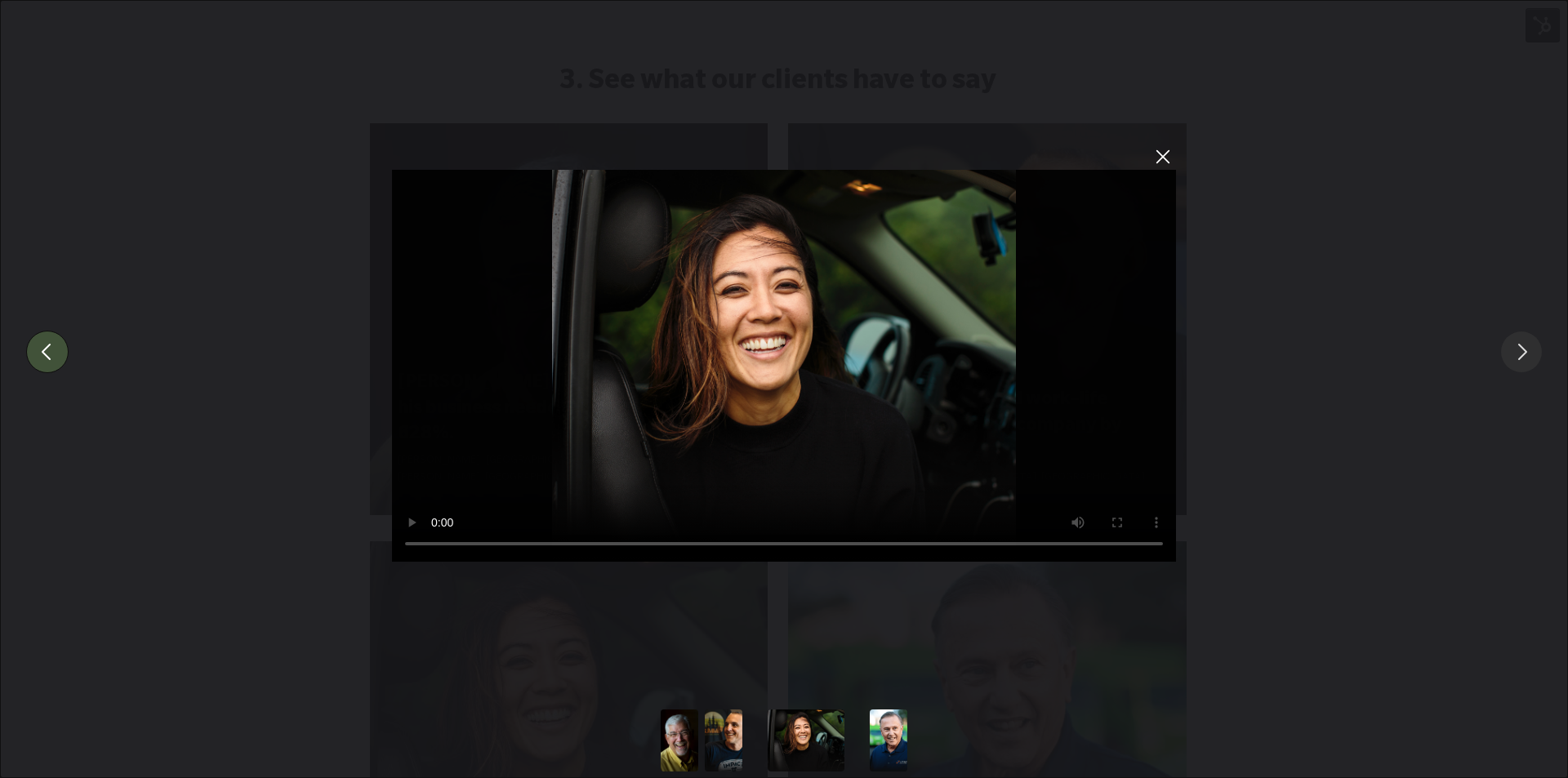
click at [41, 353] on button "You can close this modal content with the ESC key" at bounding box center [48, 352] width 43 height 43
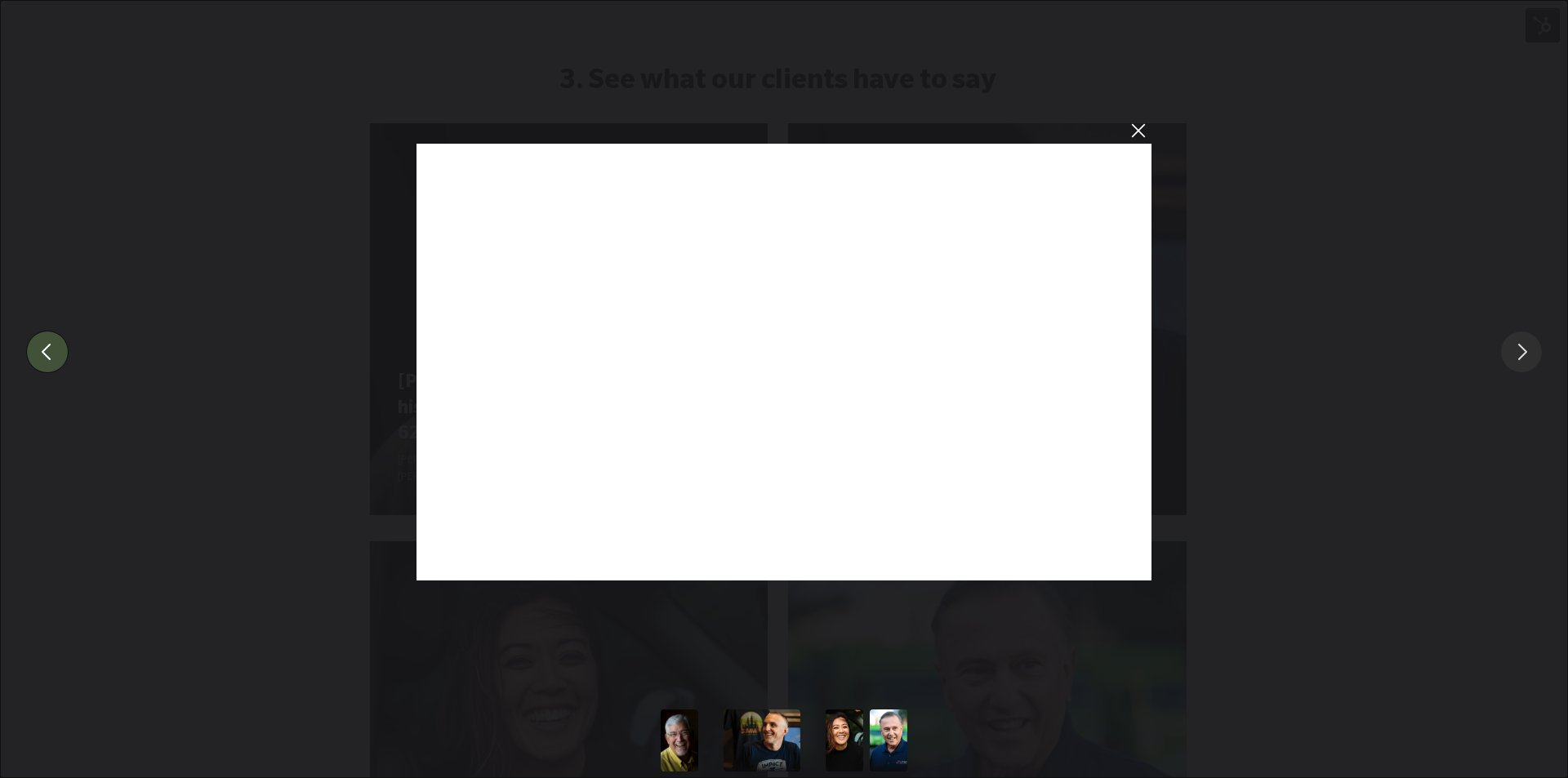
click at [41, 353] on button "You can close this modal content with the ESC key" at bounding box center [48, 352] width 43 height 43
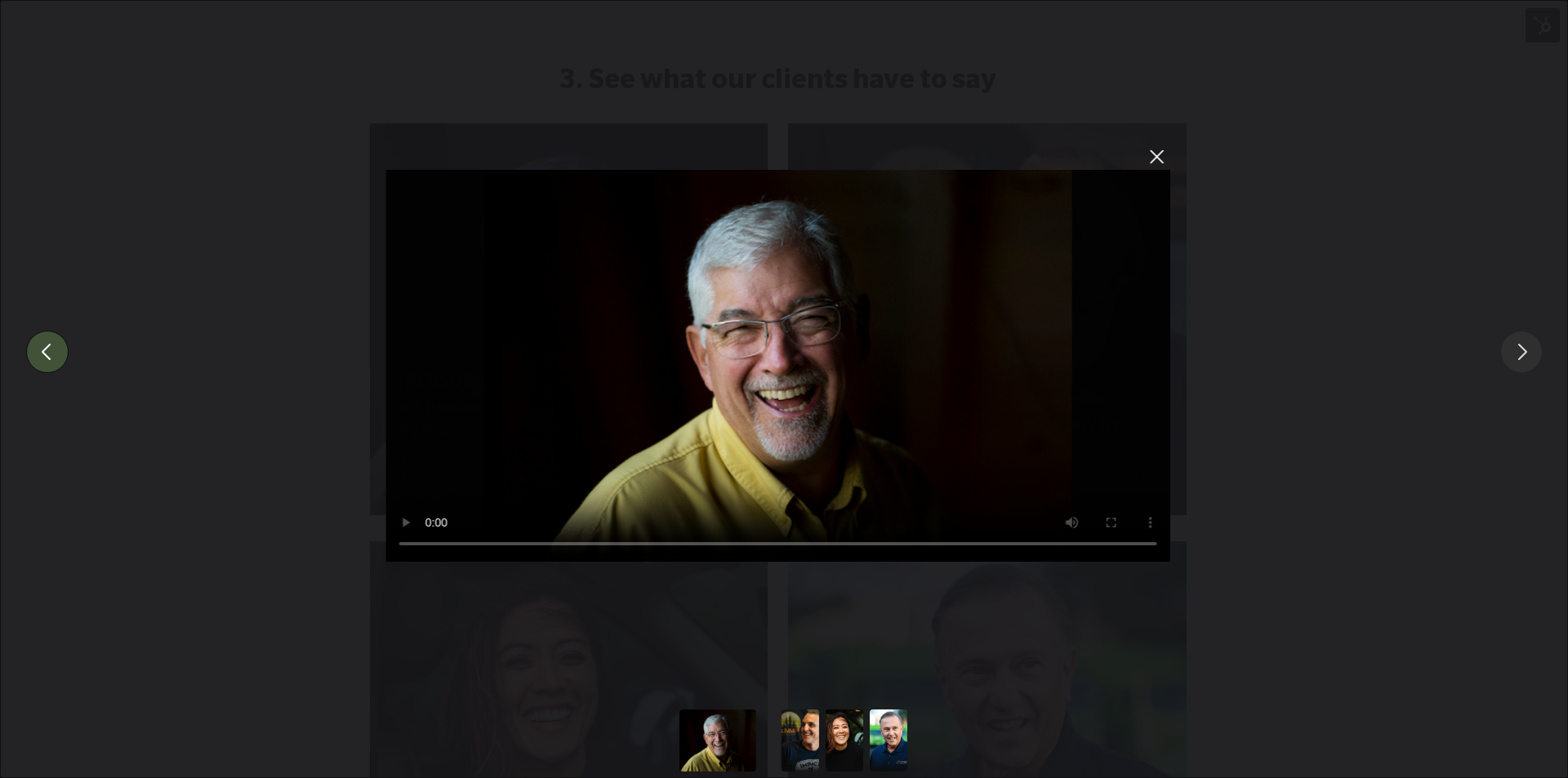
drag, startPoint x: 1001, startPoint y: 321, endPoint x: 558, endPoint y: 306, distance: 443.3
click at [834, 313] on video "Sorry, your browser doesn't support embedded videos." at bounding box center [777, 365] width 784 height 392
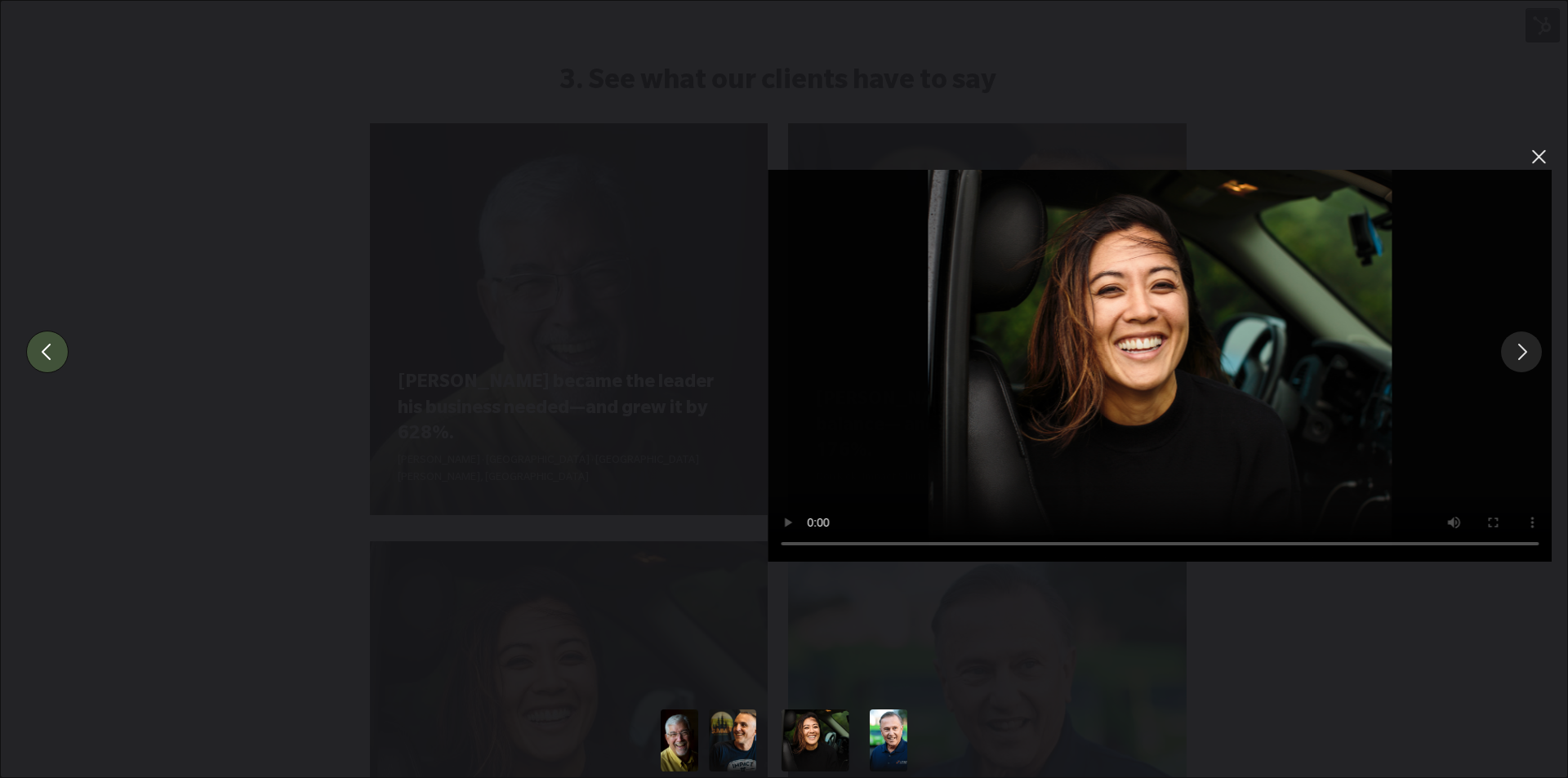
drag, startPoint x: 13, startPoint y: 385, endPoint x: 0, endPoint y: 385, distance: 13.0
click at [0, 385] on div "Sorry, your browser doesn't support embedded videos." at bounding box center [784, 351] width 1568 height 703
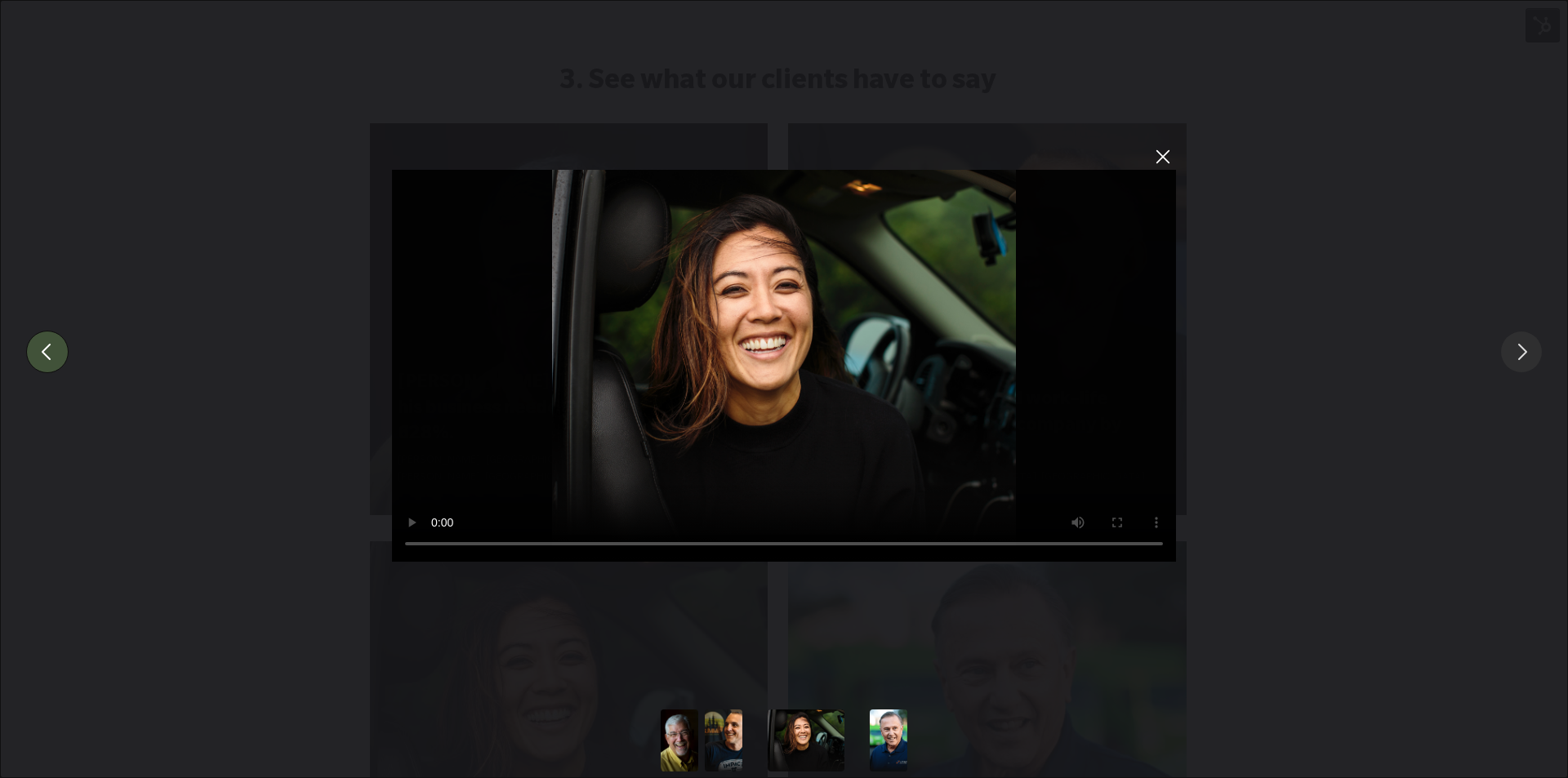
drag, startPoint x: 1386, startPoint y: 348, endPoint x: 726, endPoint y: 327, distance: 660.3
click at [1069, 351] on div "Sorry, your browser doesn't support embedded videos." at bounding box center [784, 351] width 1568 height 703
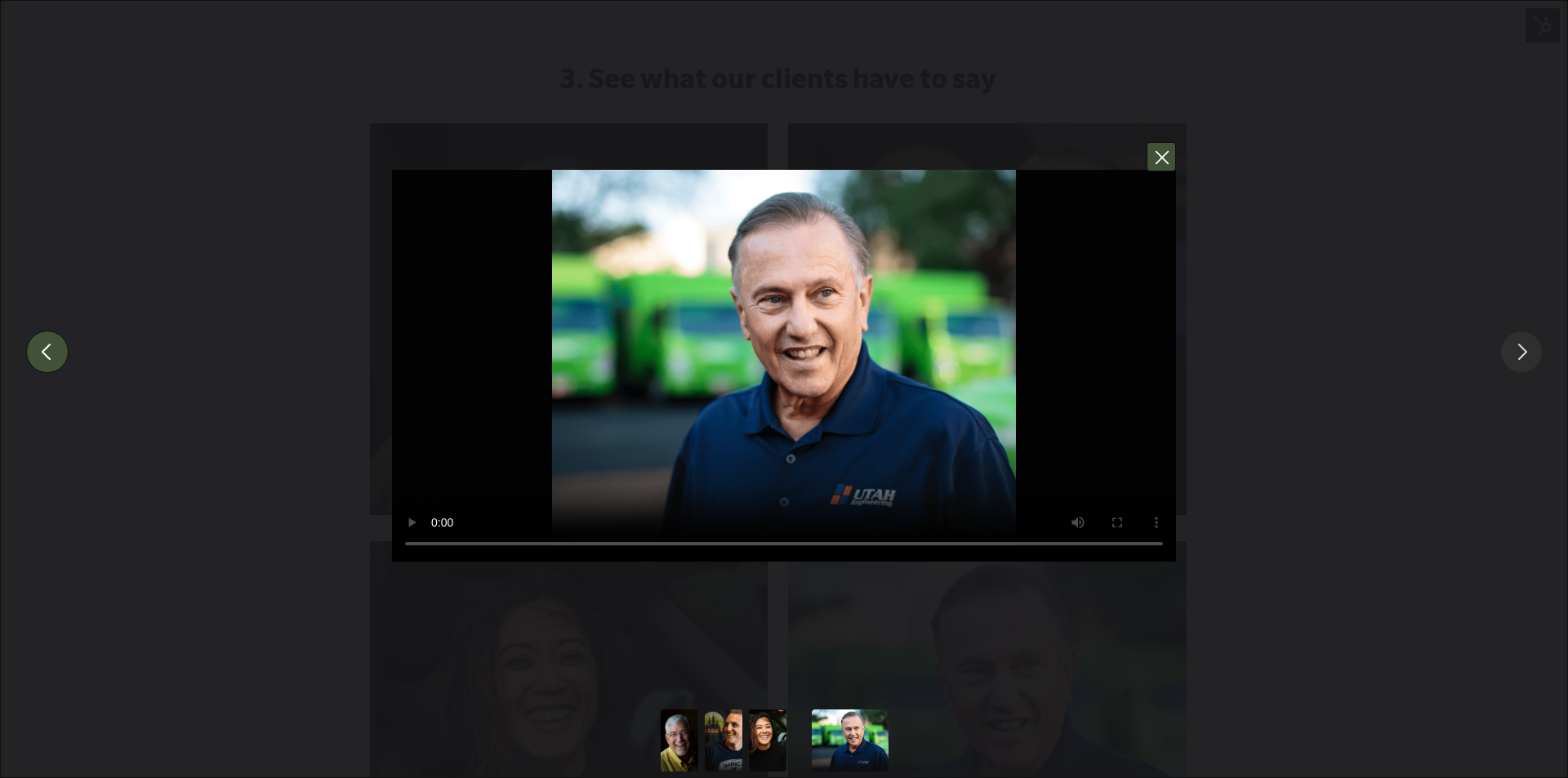
click at [1170, 160] on button "You can close this modal content with the ESC key" at bounding box center [1162, 157] width 30 height 30
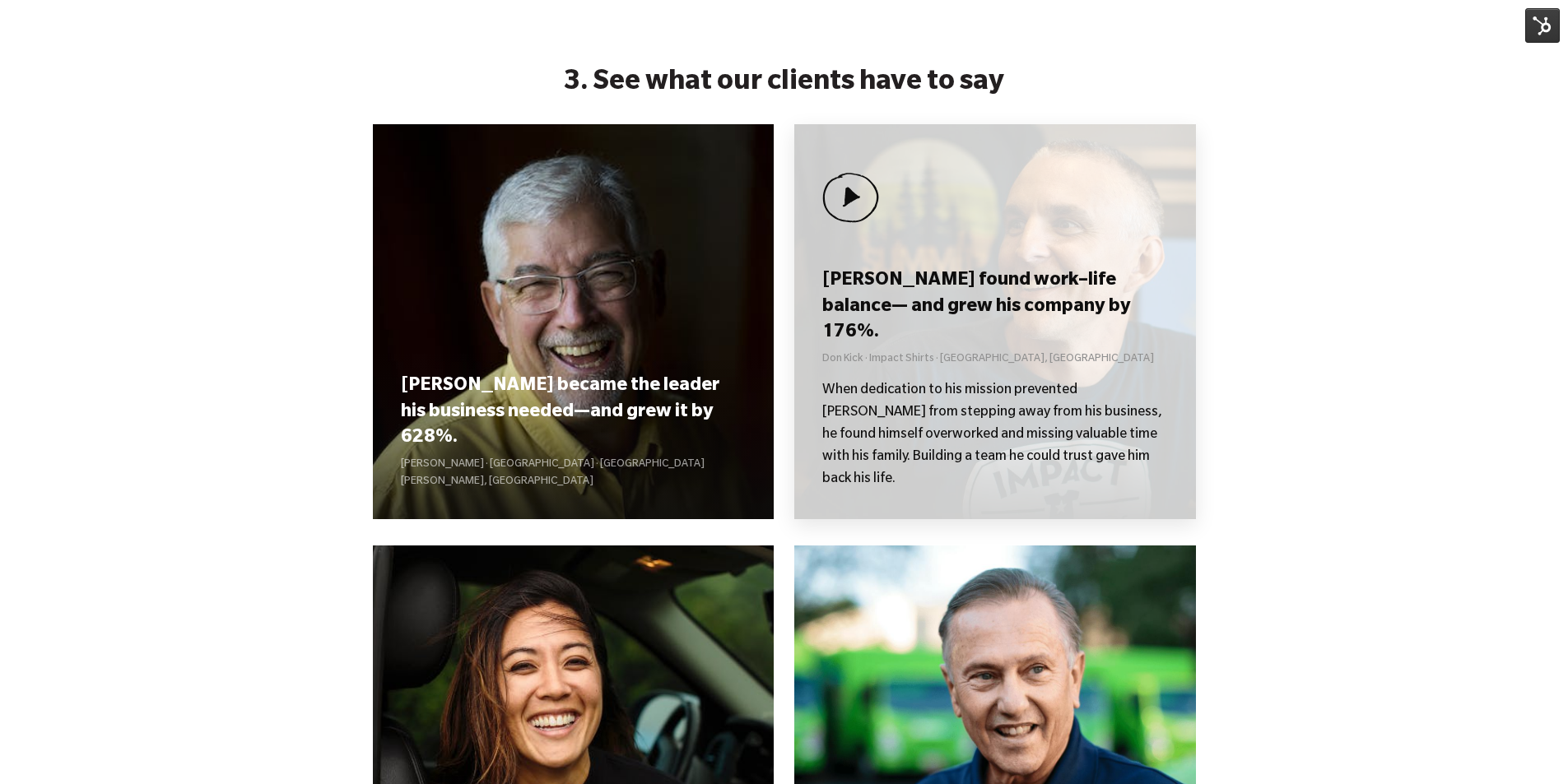
click at [936, 346] on h3 "[PERSON_NAME] found work–life balance— and grew his company by 176%." at bounding box center [994, 308] width 345 height 77
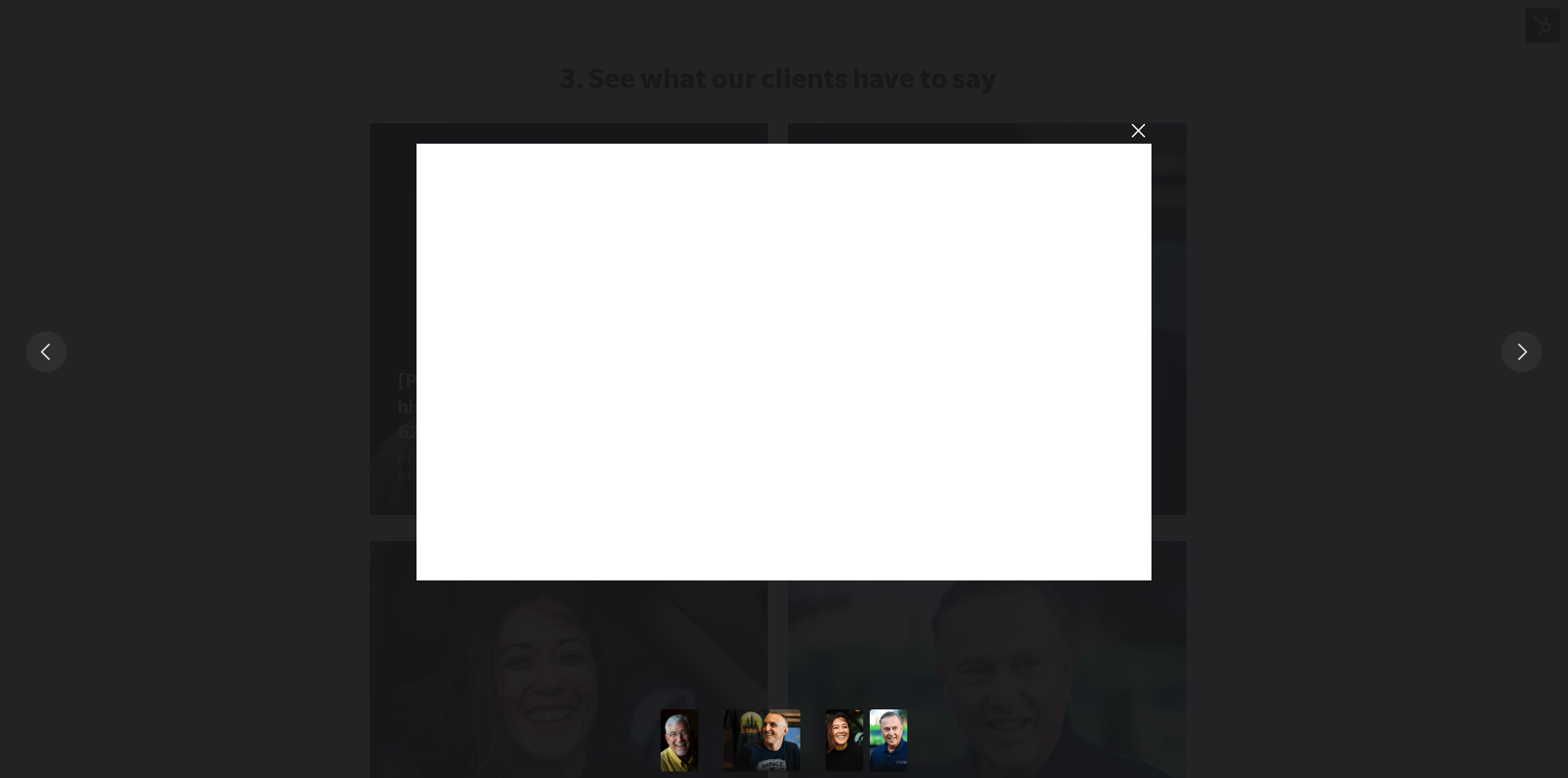
click at [1424, 129] on div "You can close this modal content with the ESC key" at bounding box center [784, 351] width 1568 height 703
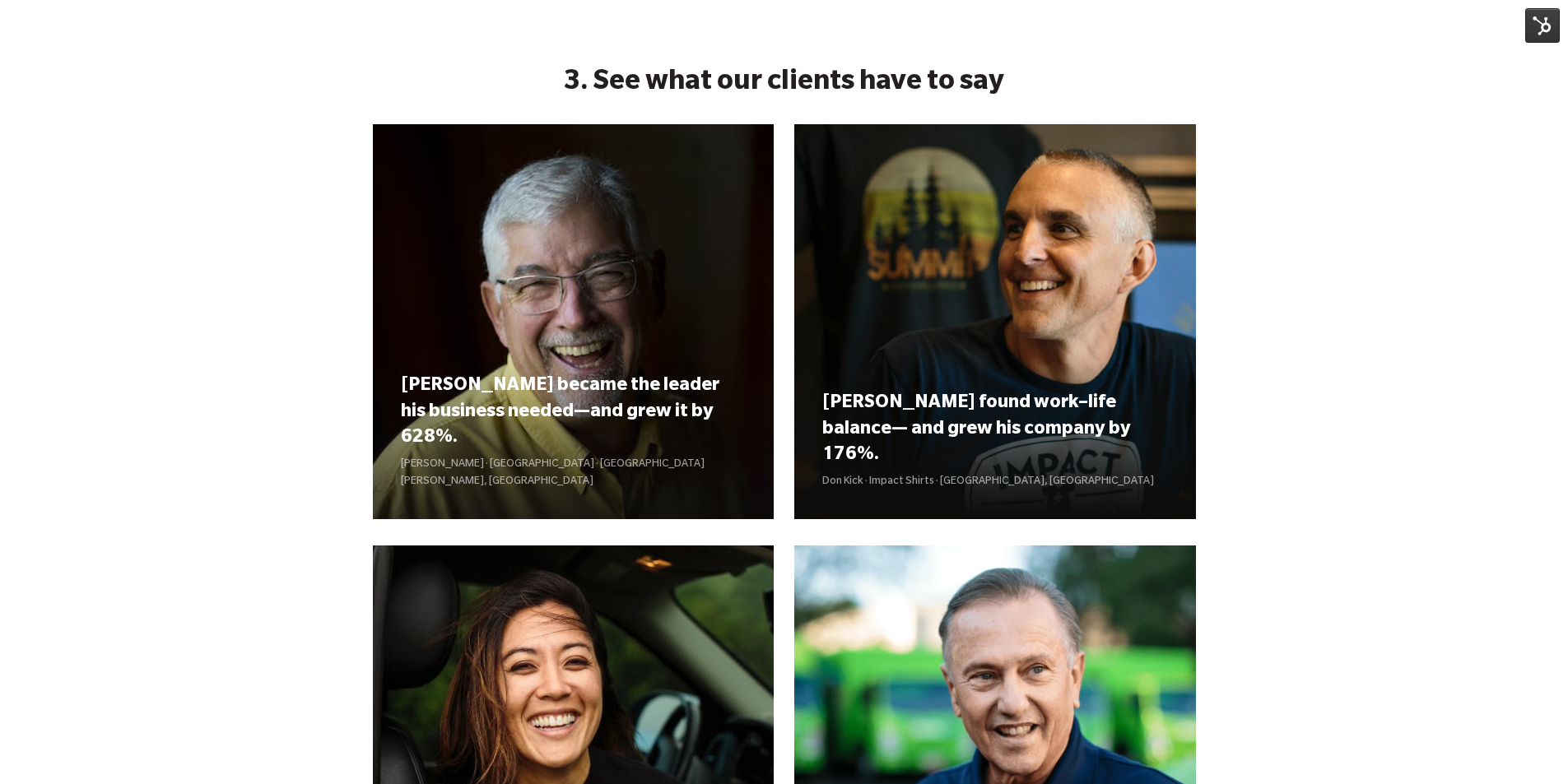
click at [1454, 348] on div "3. See what our clients have to say Curt became the leader his business needed—…" at bounding box center [784, 642] width 1568 height 1261
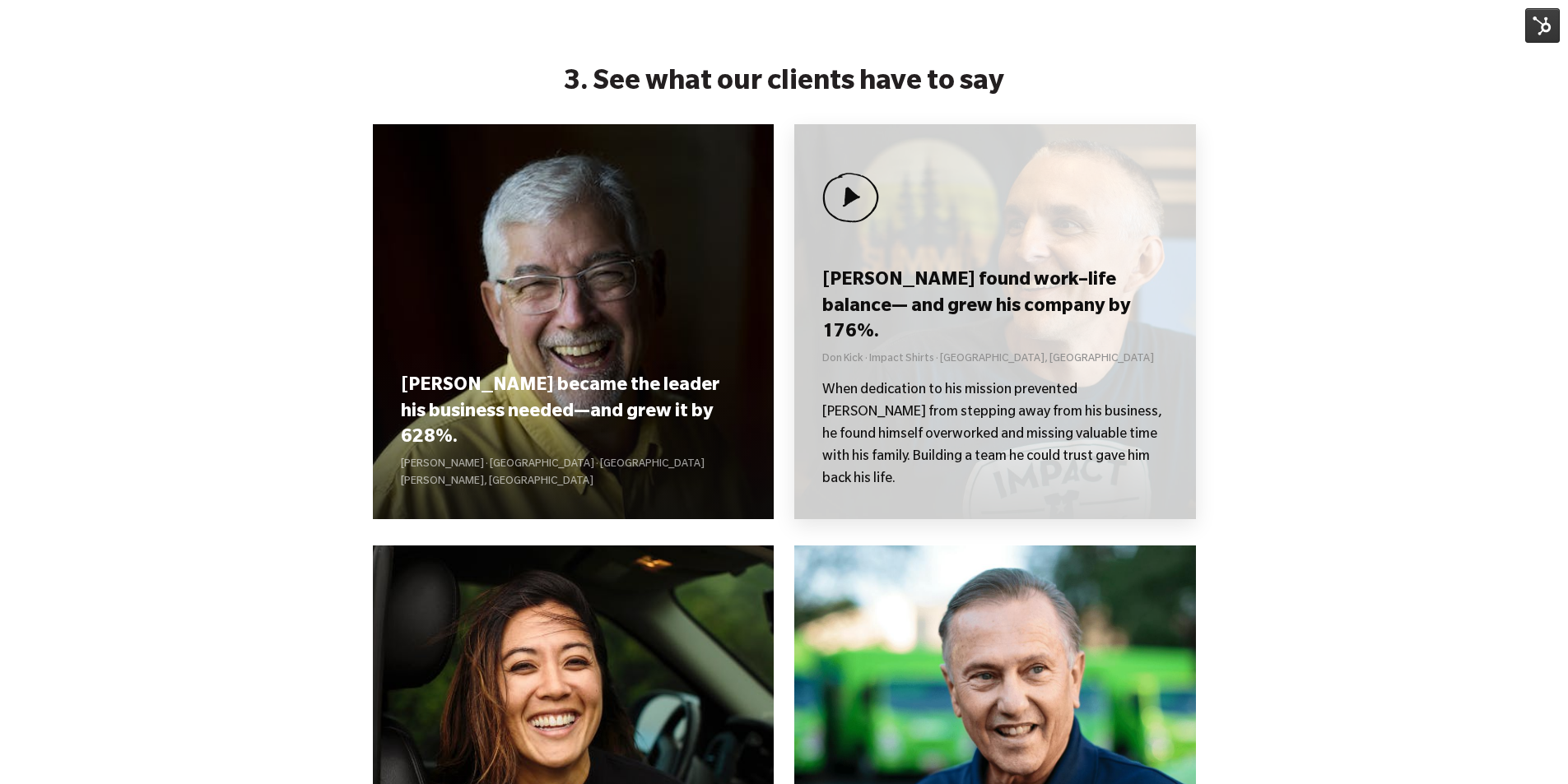
click at [1096, 346] on h3 "[PERSON_NAME] found work–life balance— and grew his company by 176%." at bounding box center [994, 308] width 345 height 77
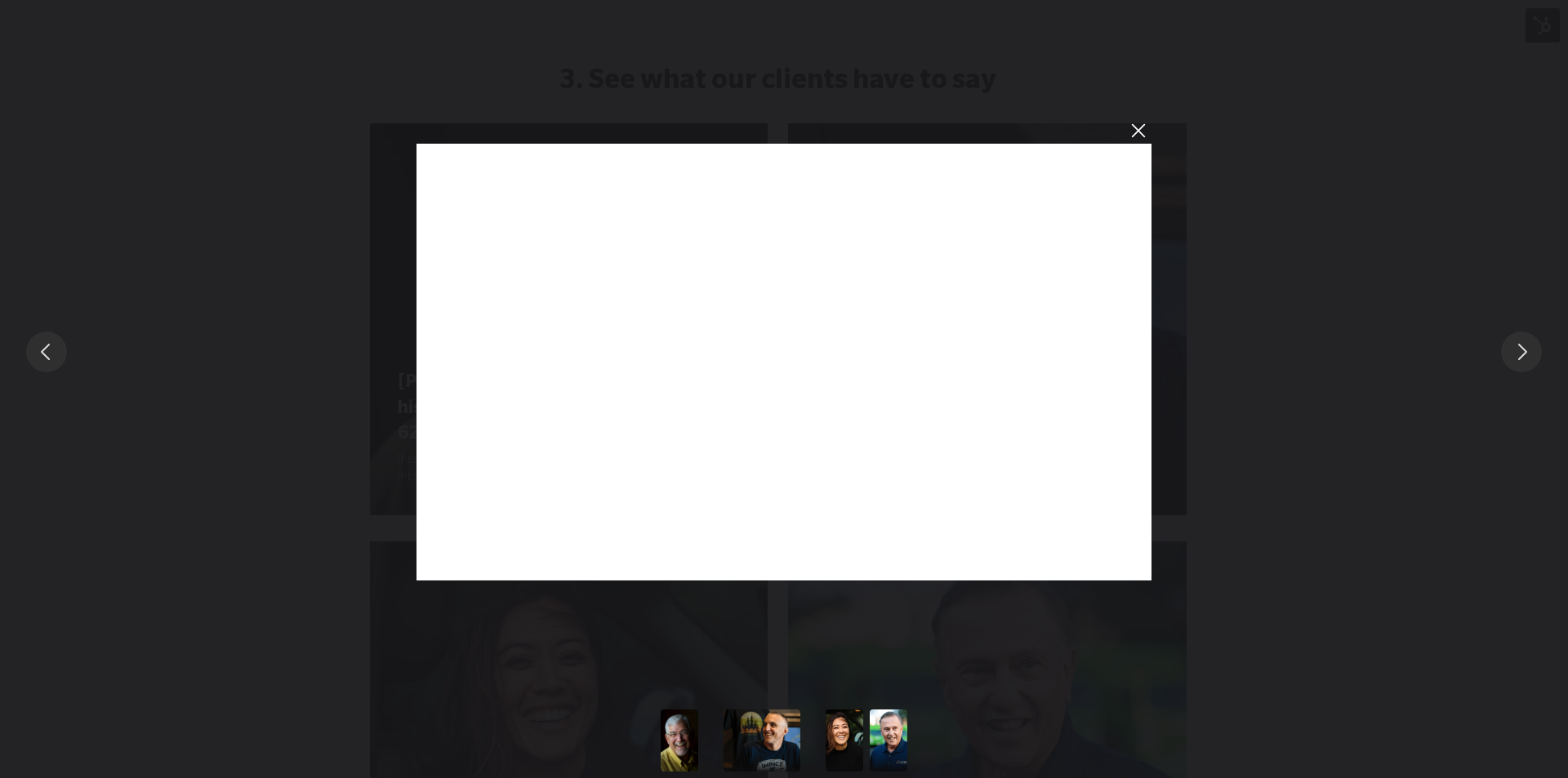
click at [1295, 403] on div "You can close this modal content with the ESC key" at bounding box center [784, 351] width 1568 height 703
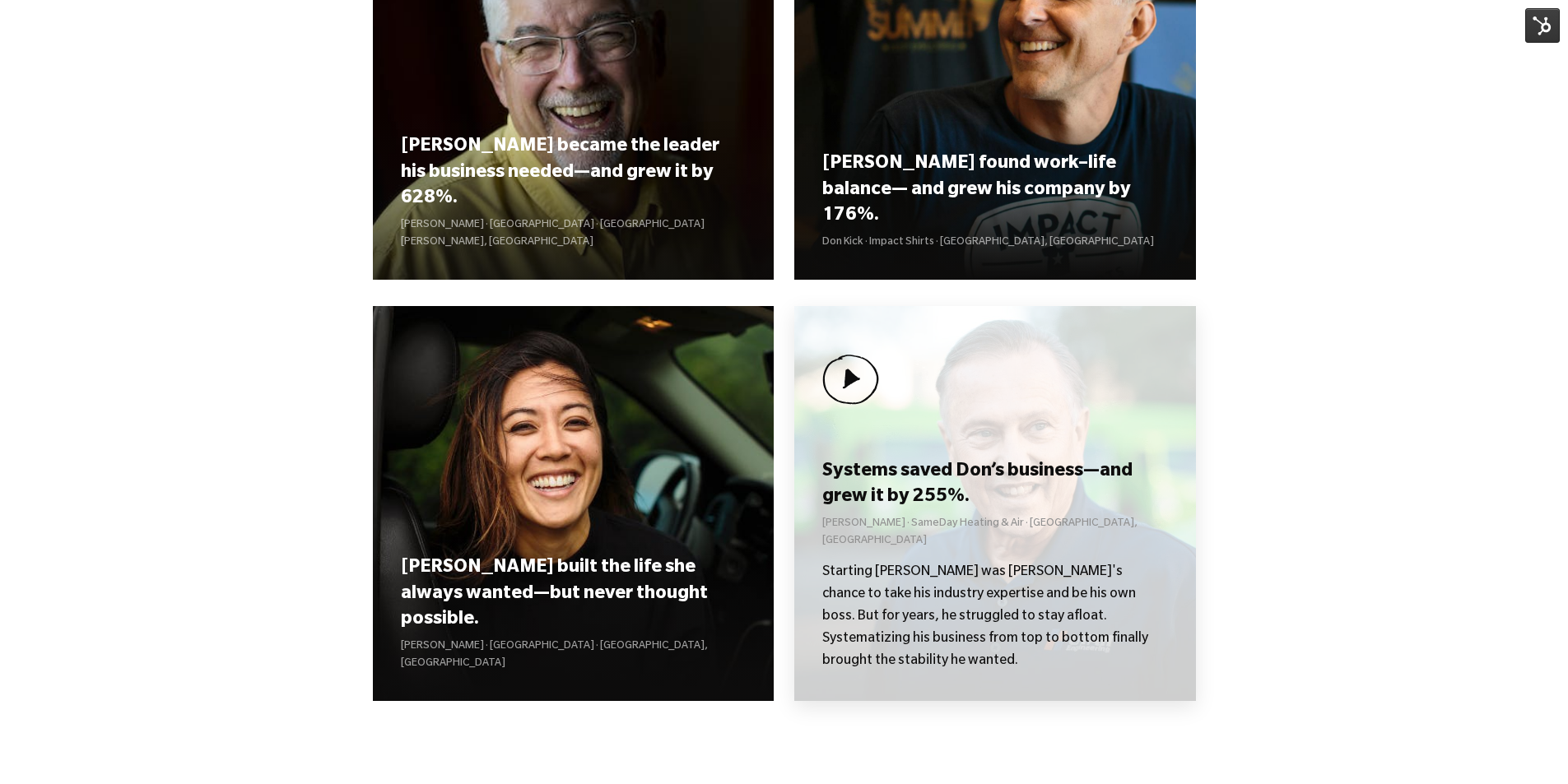
scroll to position [1810, 0]
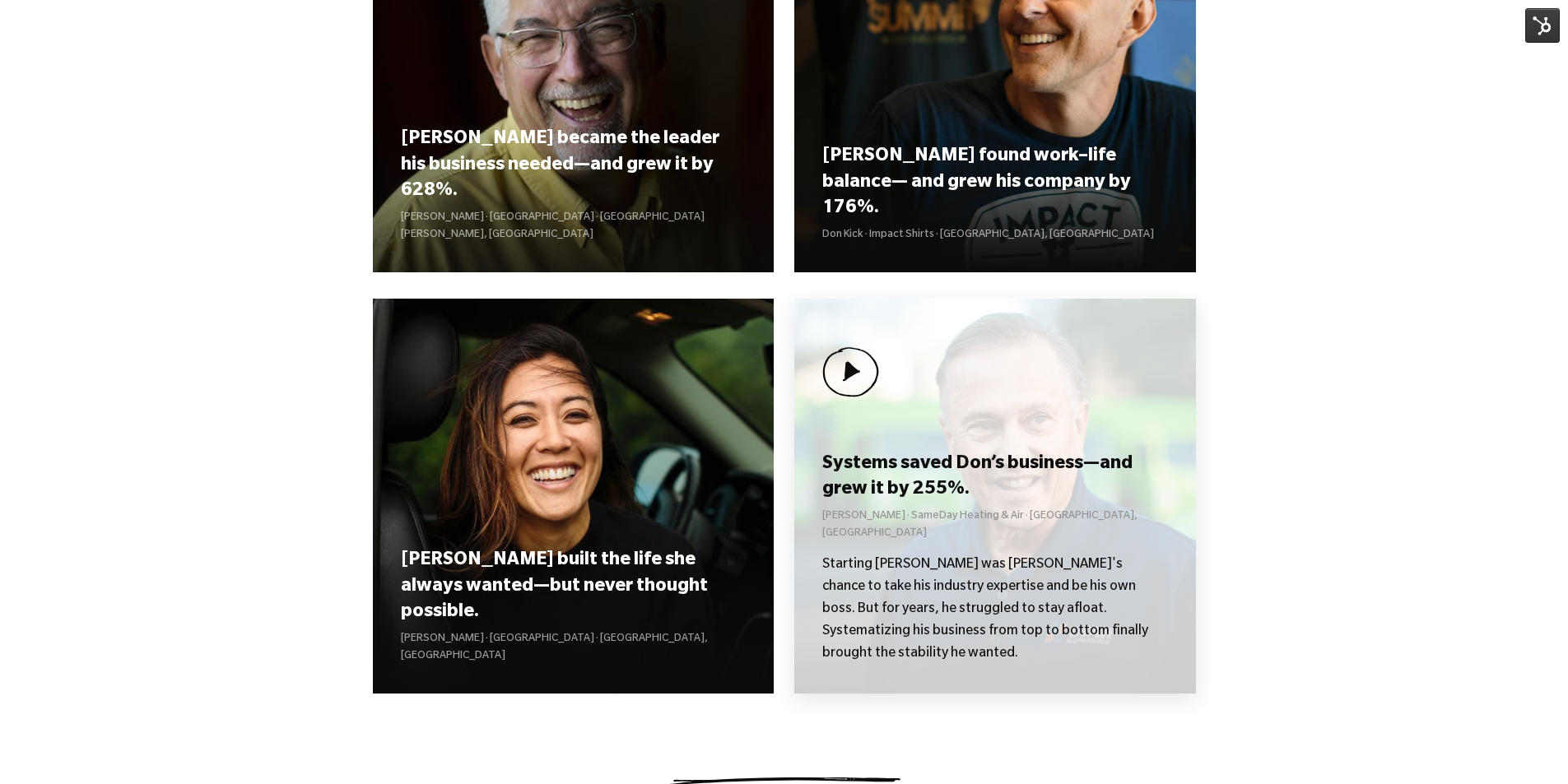
click at [948, 497] on h3 "Systems saved Don’s business—and grew it by 255%." at bounding box center [994, 478] width 345 height 51
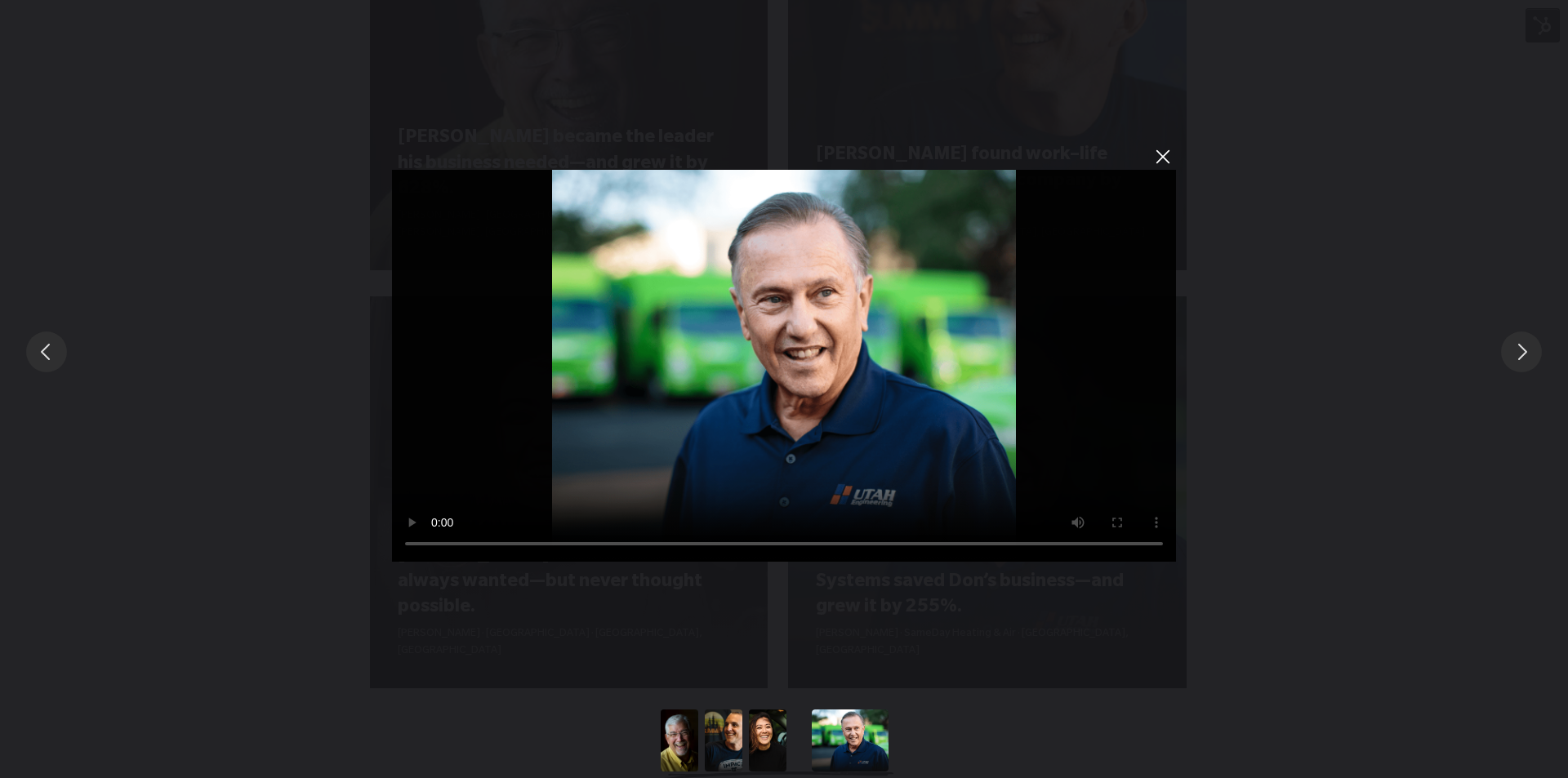
click at [1339, 381] on div "Sorry, your browser doesn't support embedded videos." at bounding box center [784, 351] width 1568 height 703
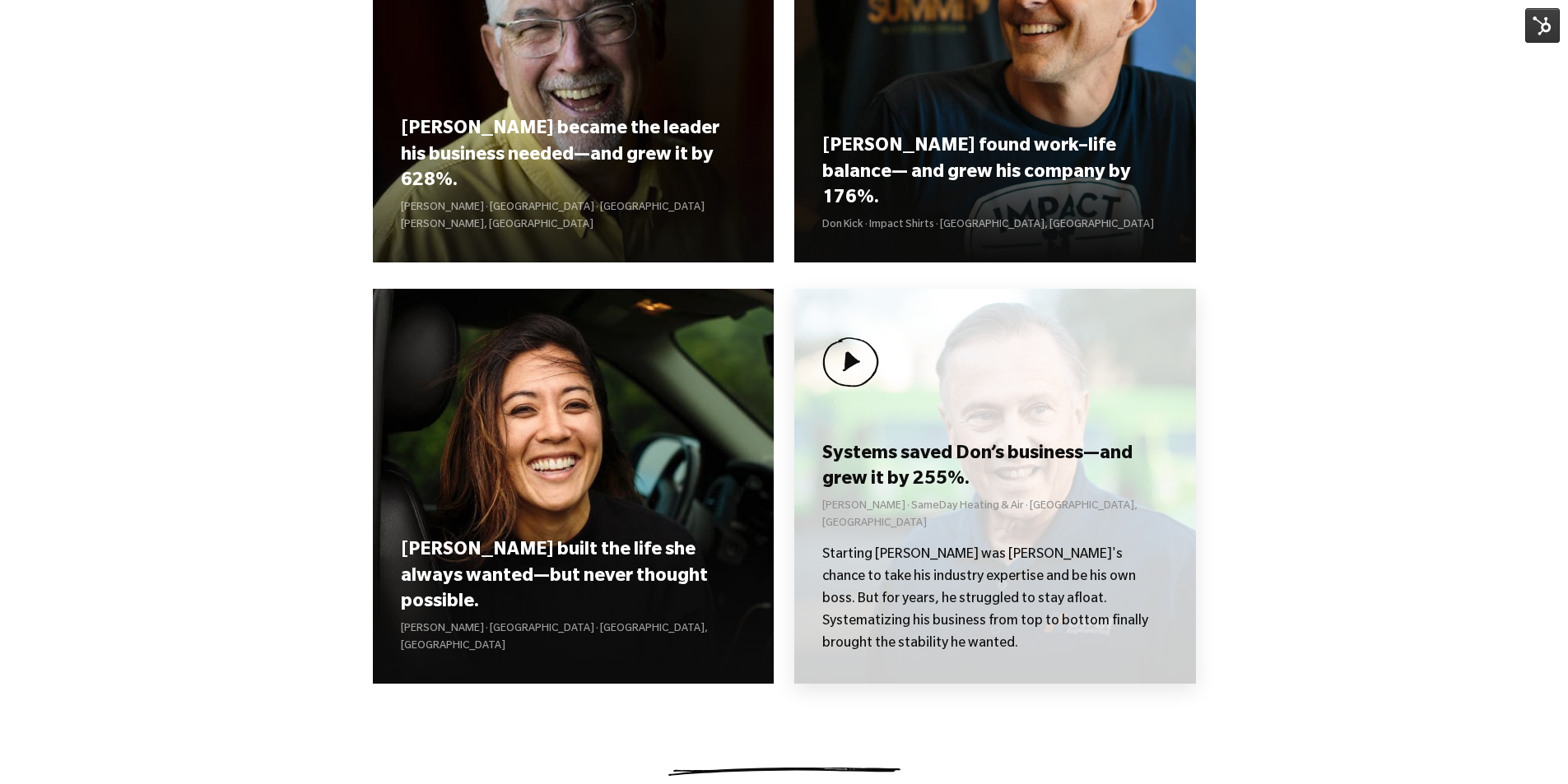
scroll to position [2221, 0]
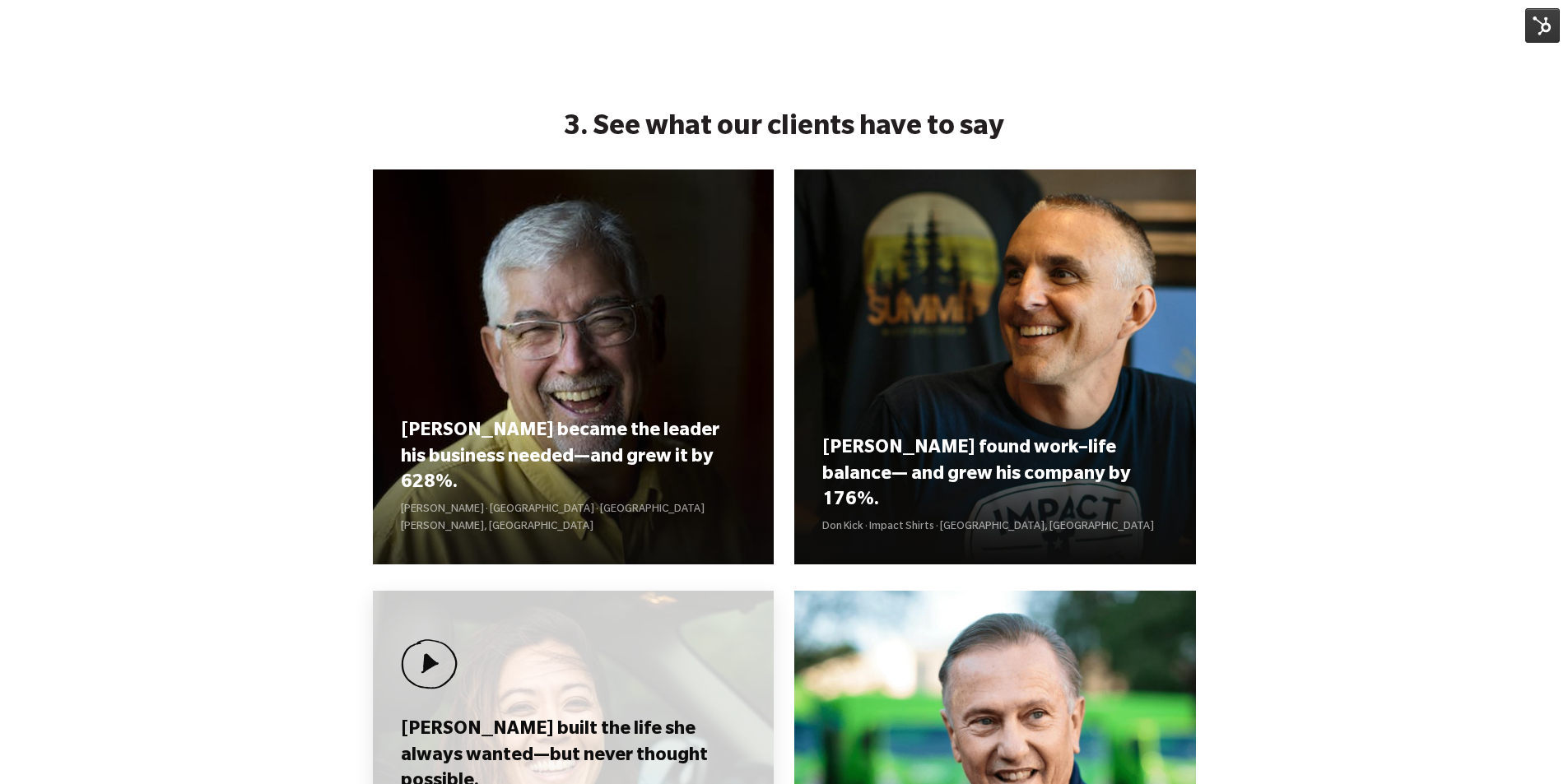
scroll to position [1728, 0]
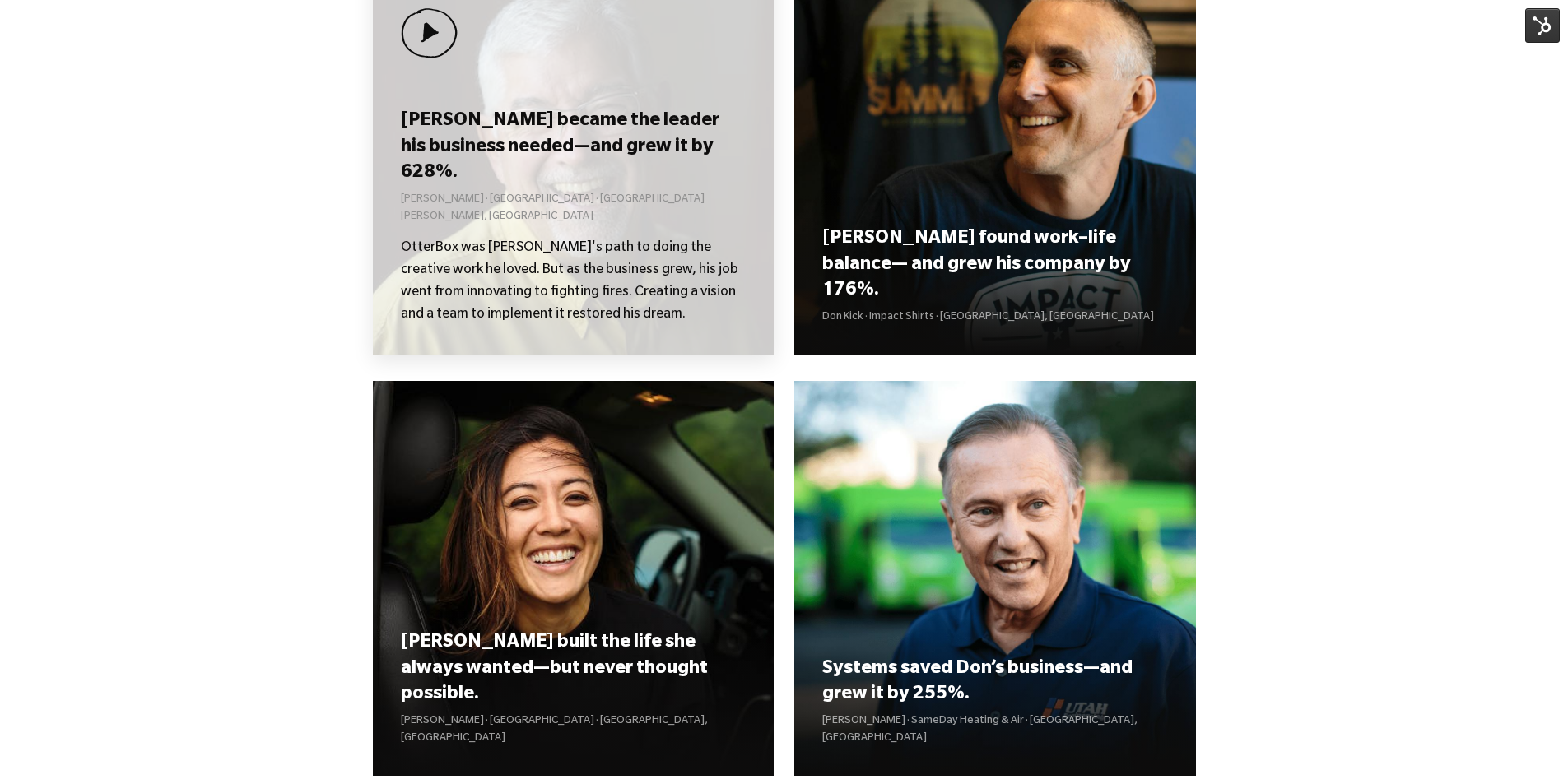
click at [523, 187] on h3 "[PERSON_NAME] became the leader his business needed—and grew it by 628%." at bounding box center [573, 148] width 345 height 77
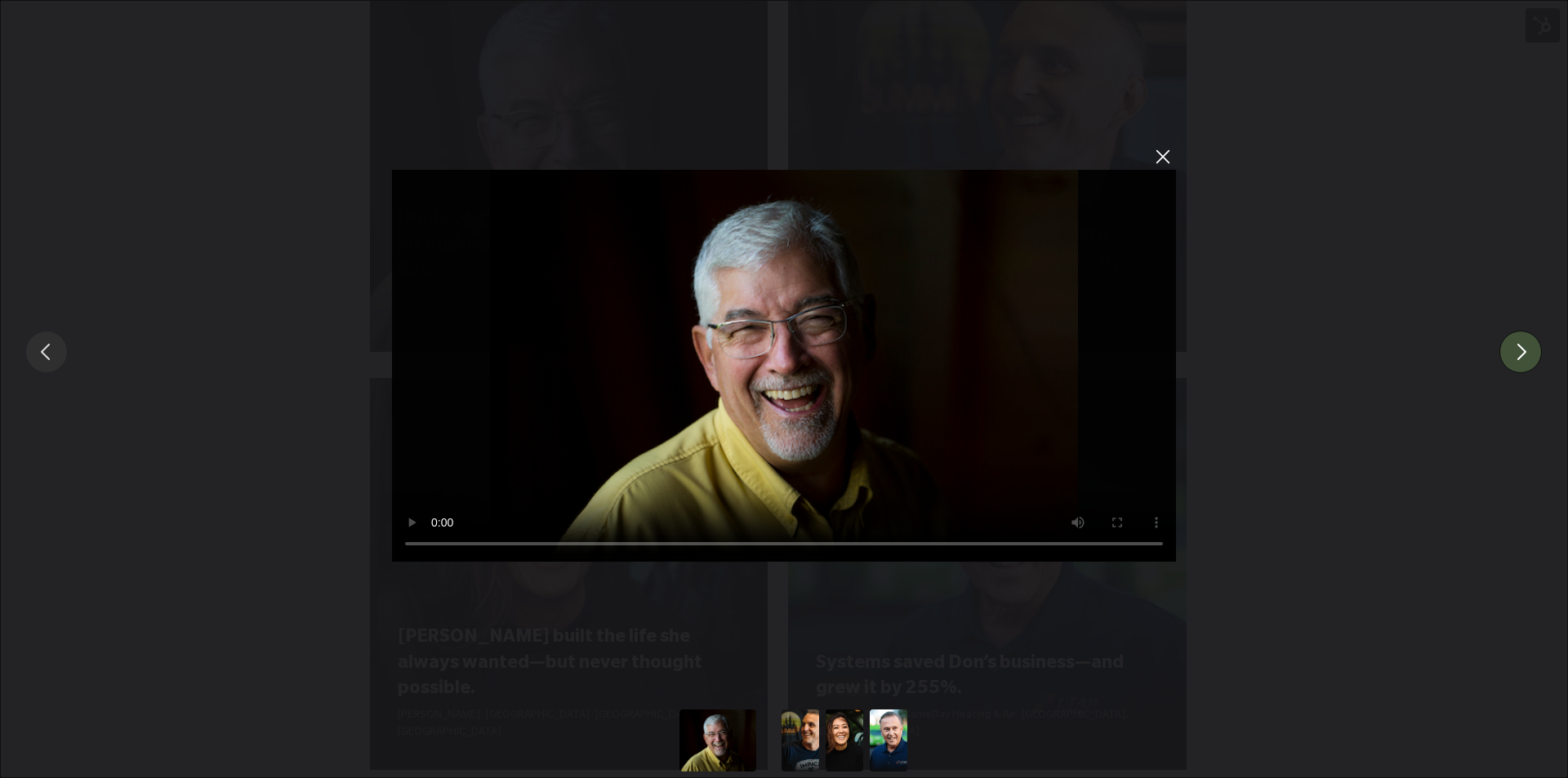
click at [1523, 348] on button "You can close this modal content with the ESC key" at bounding box center [1521, 352] width 43 height 43
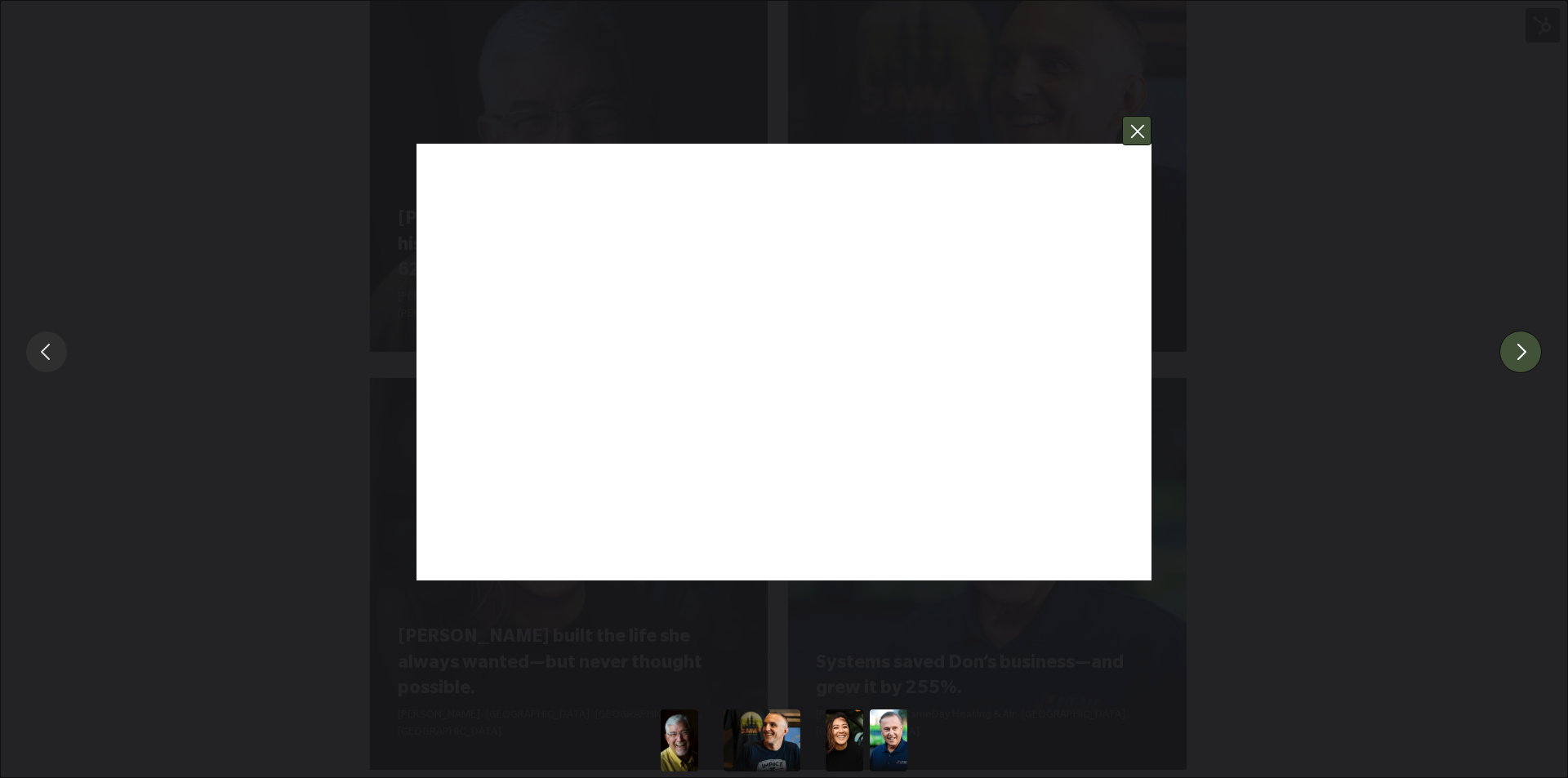
click at [1140, 130] on button "You can close this modal content with the ESC key" at bounding box center [1137, 130] width 30 height 30
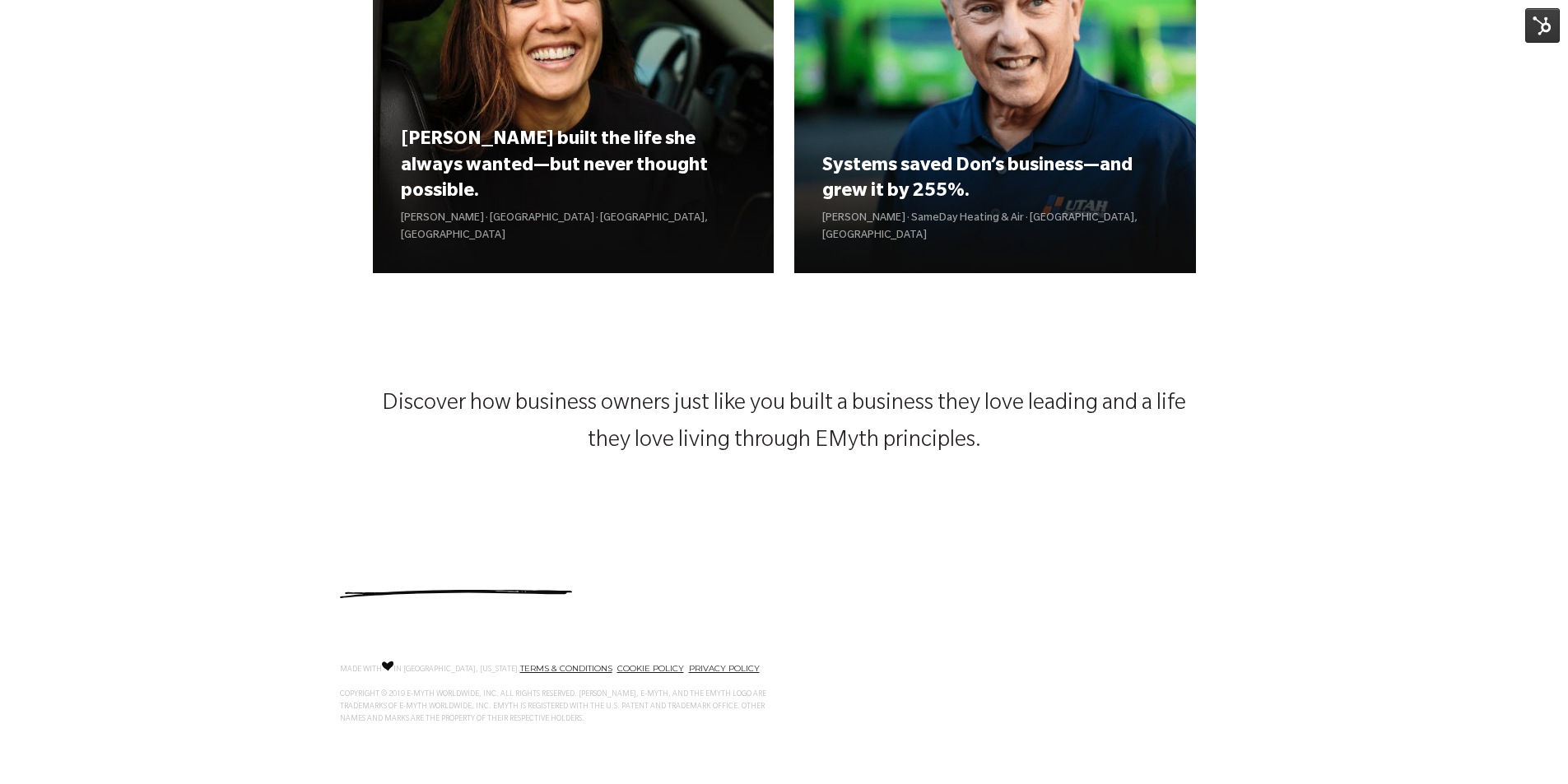
scroll to position [2233, 0]
click at [1534, 17] on img at bounding box center [1543, 25] width 35 height 35
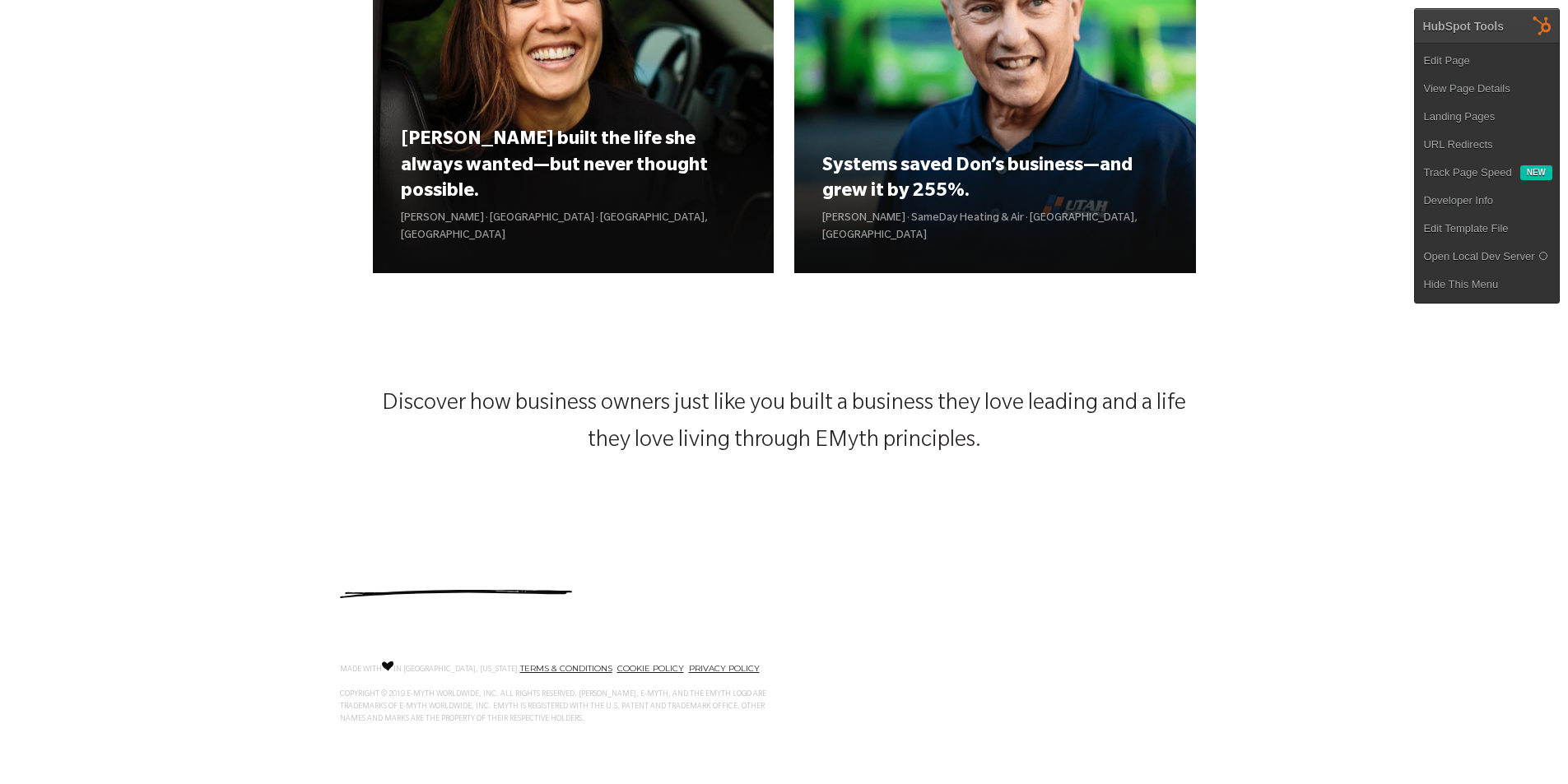
click at [1481, 44] on ul "Edit Page View Page Details Landing Pages URL Redirects Track Page Speed New De…" at bounding box center [1486, 173] width 144 height 260
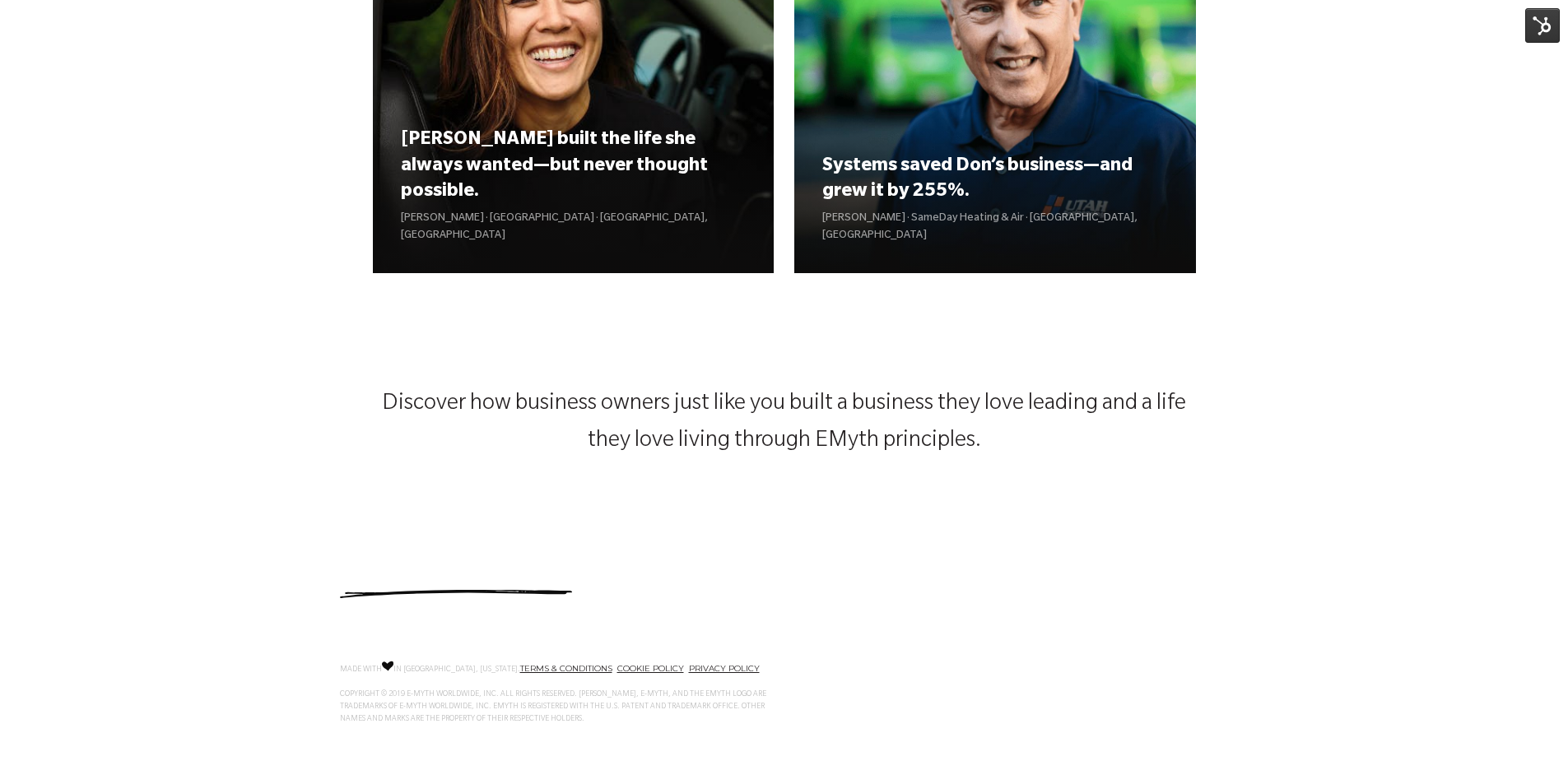
click at [1543, 34] on img at bounding box center [1543, 25] width 35 height 35
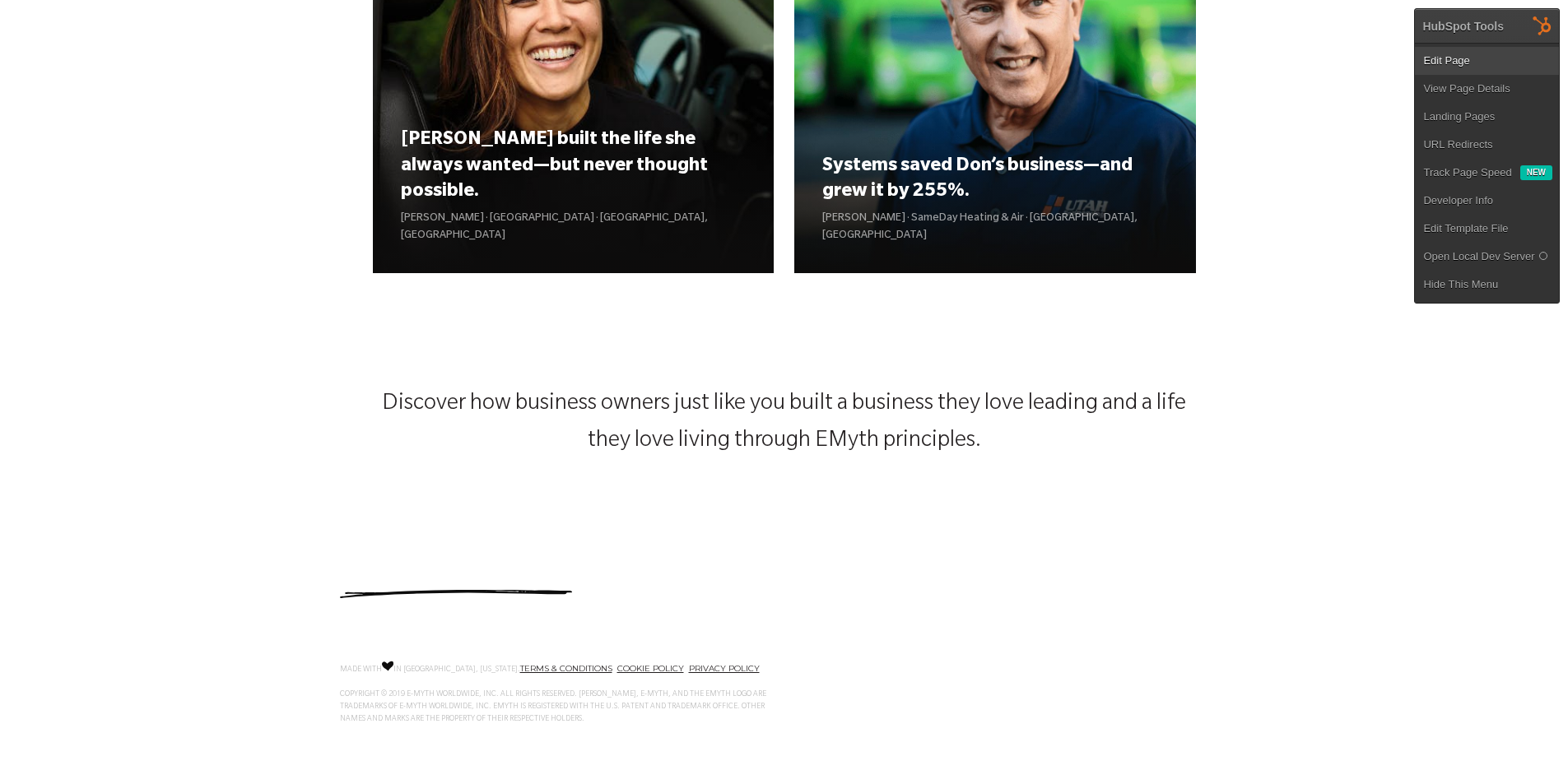
click at [1499, 63] on link "Edit Page" at bounding box center [1486, 61] width 144 height 28
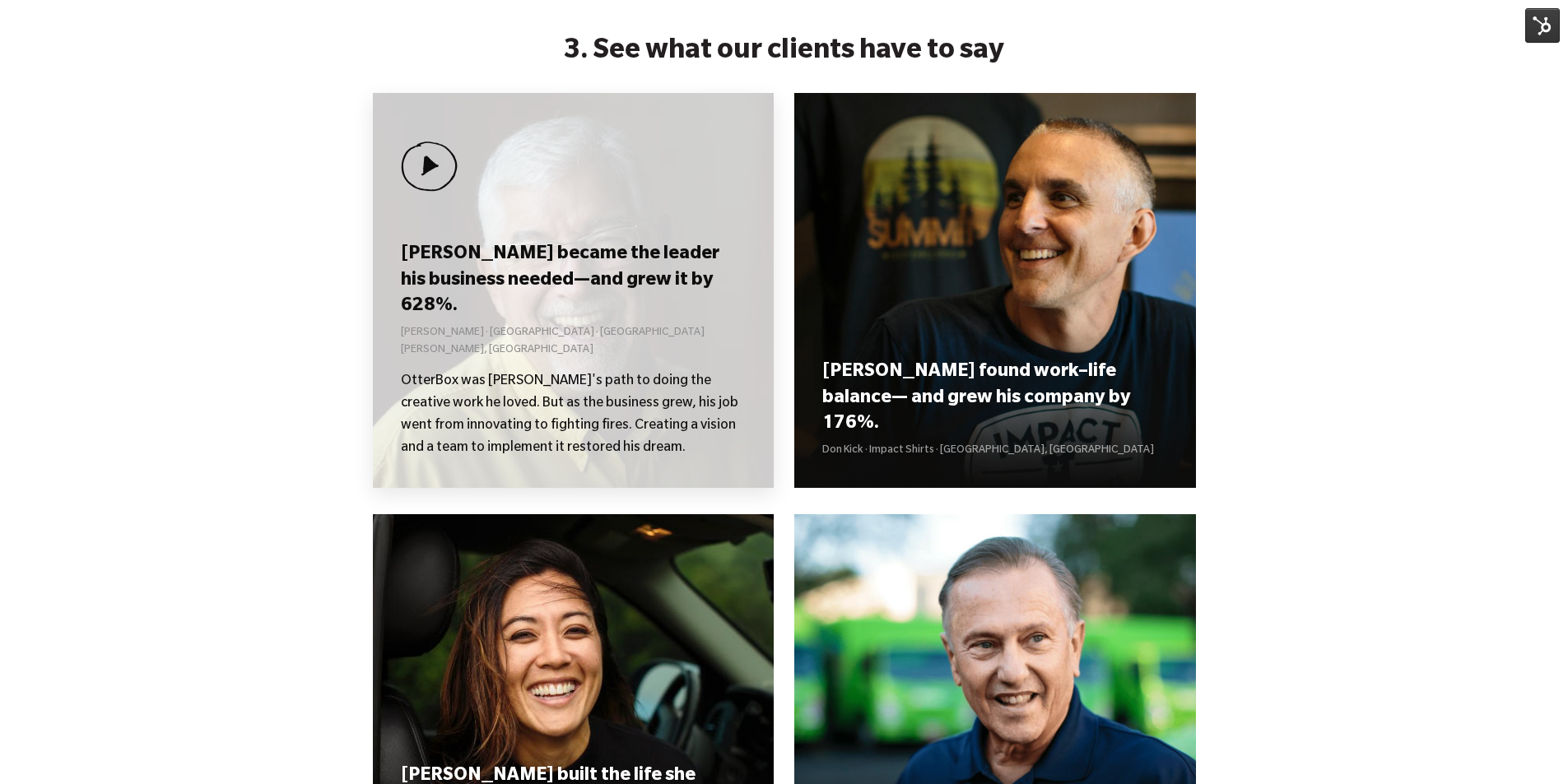
scroll to position [1575, 0]
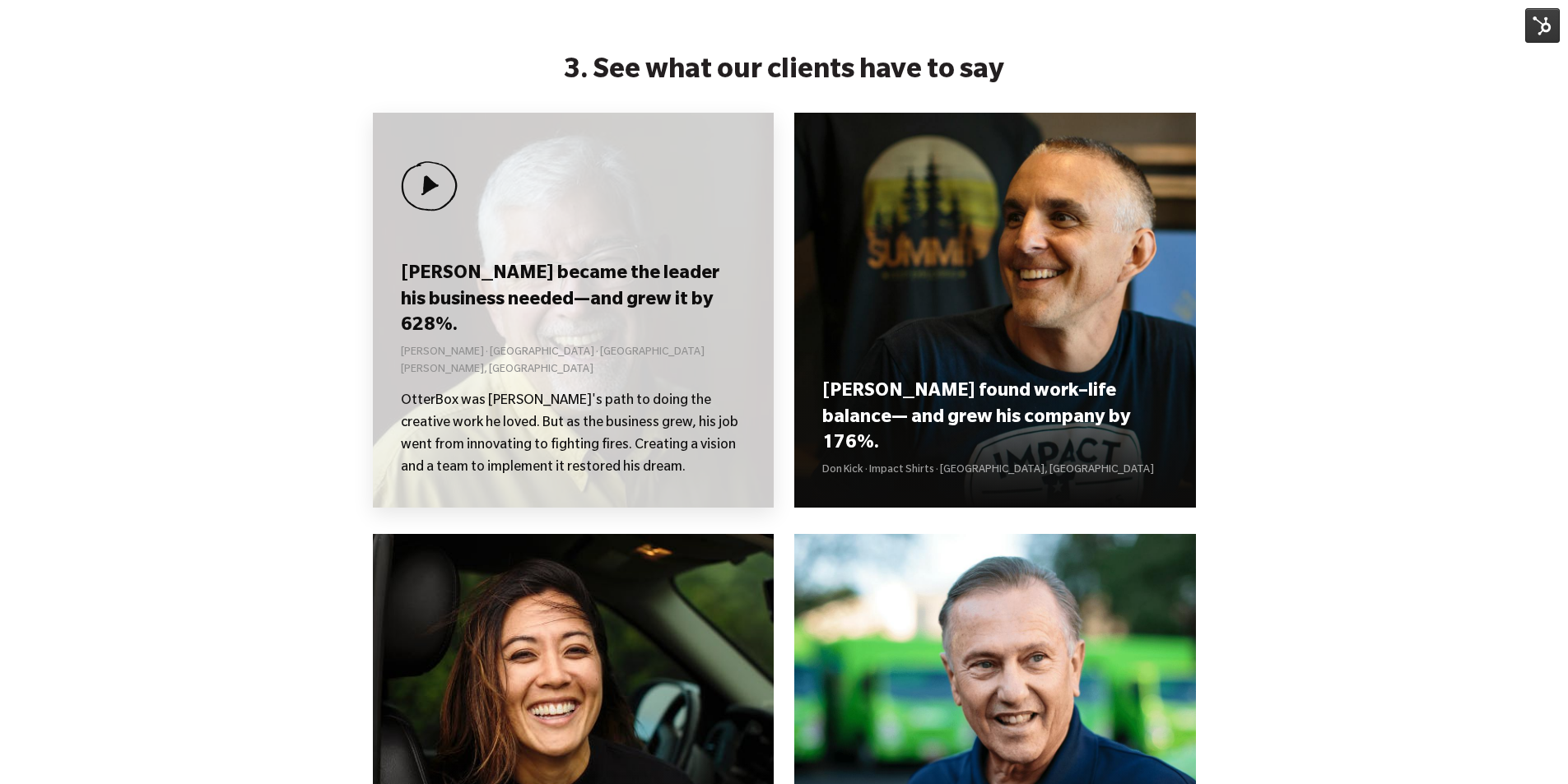
click at [547, 269] on div "[PERSON_NAME] became the leader his business needed—and grew it by 628%. [PERSO…" at bounding box center [574, 310] width 402 height 395
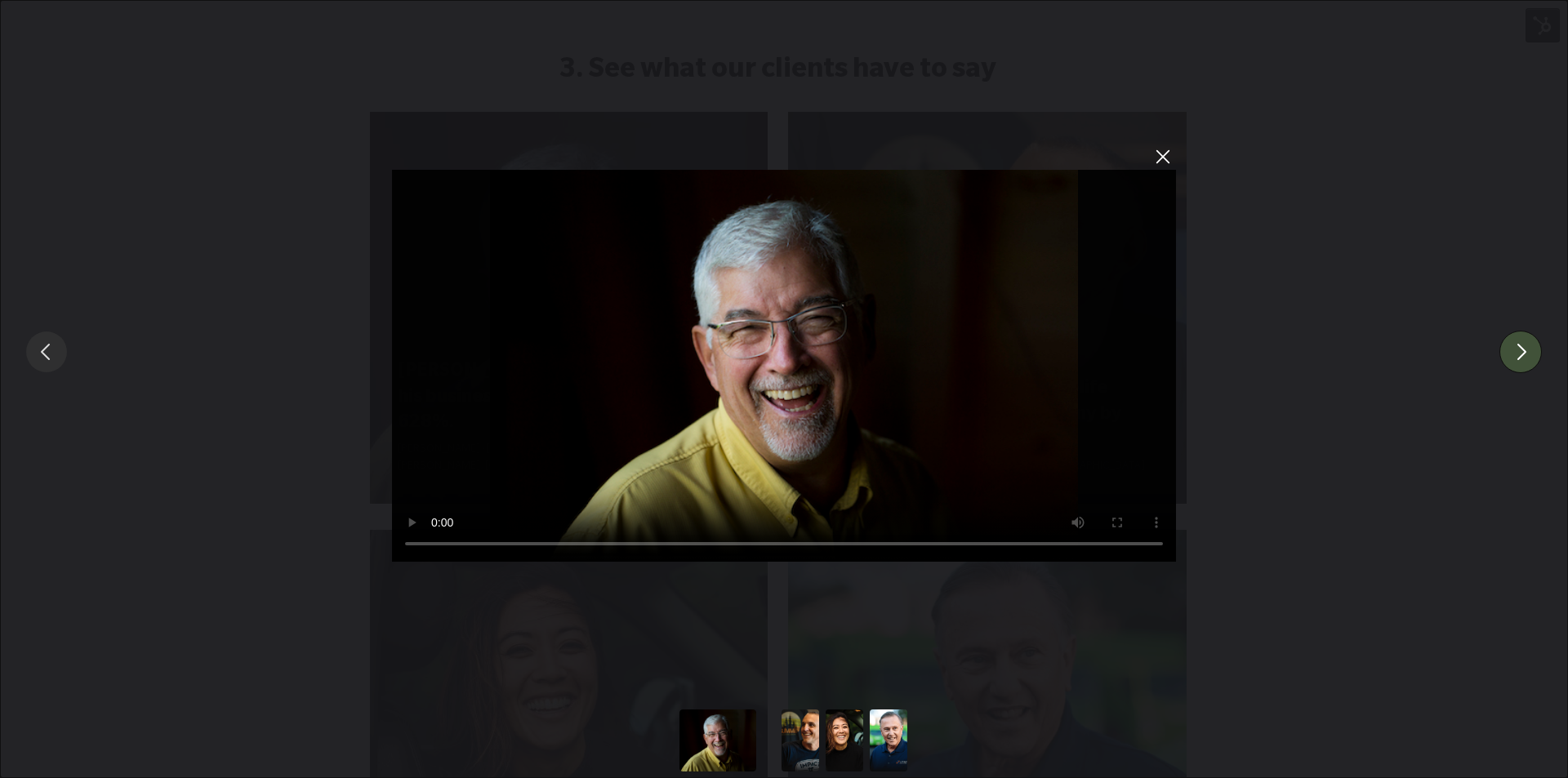
click at [1529, 351] on button "You can close this modal content with the ESC key" at bounding box center [1521, 352] width 43 height 43
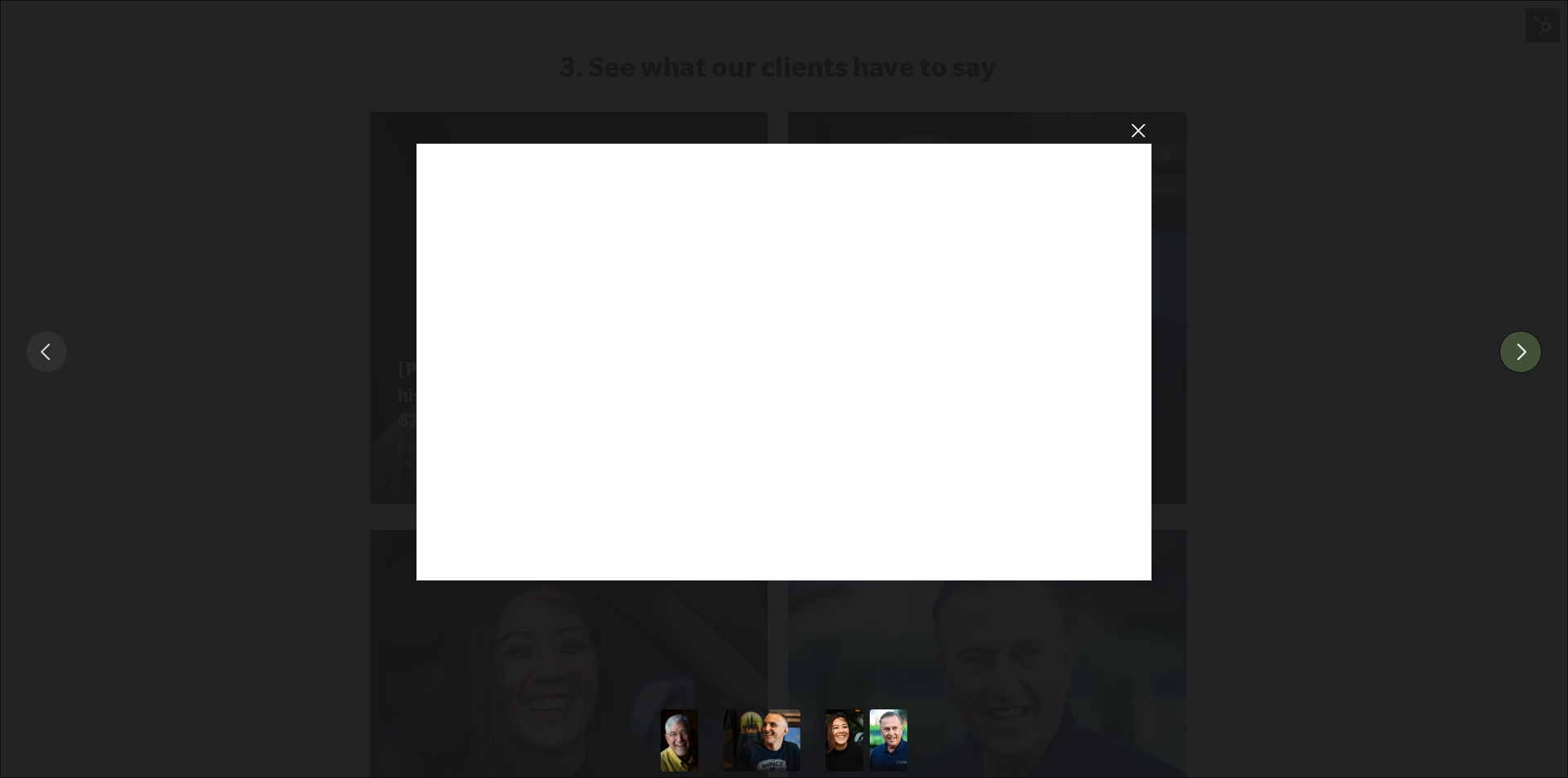
click at [1530, 350] on button "You can close this modal content with the ESC key" at bounding box center [1521, 352] width 43 height 43
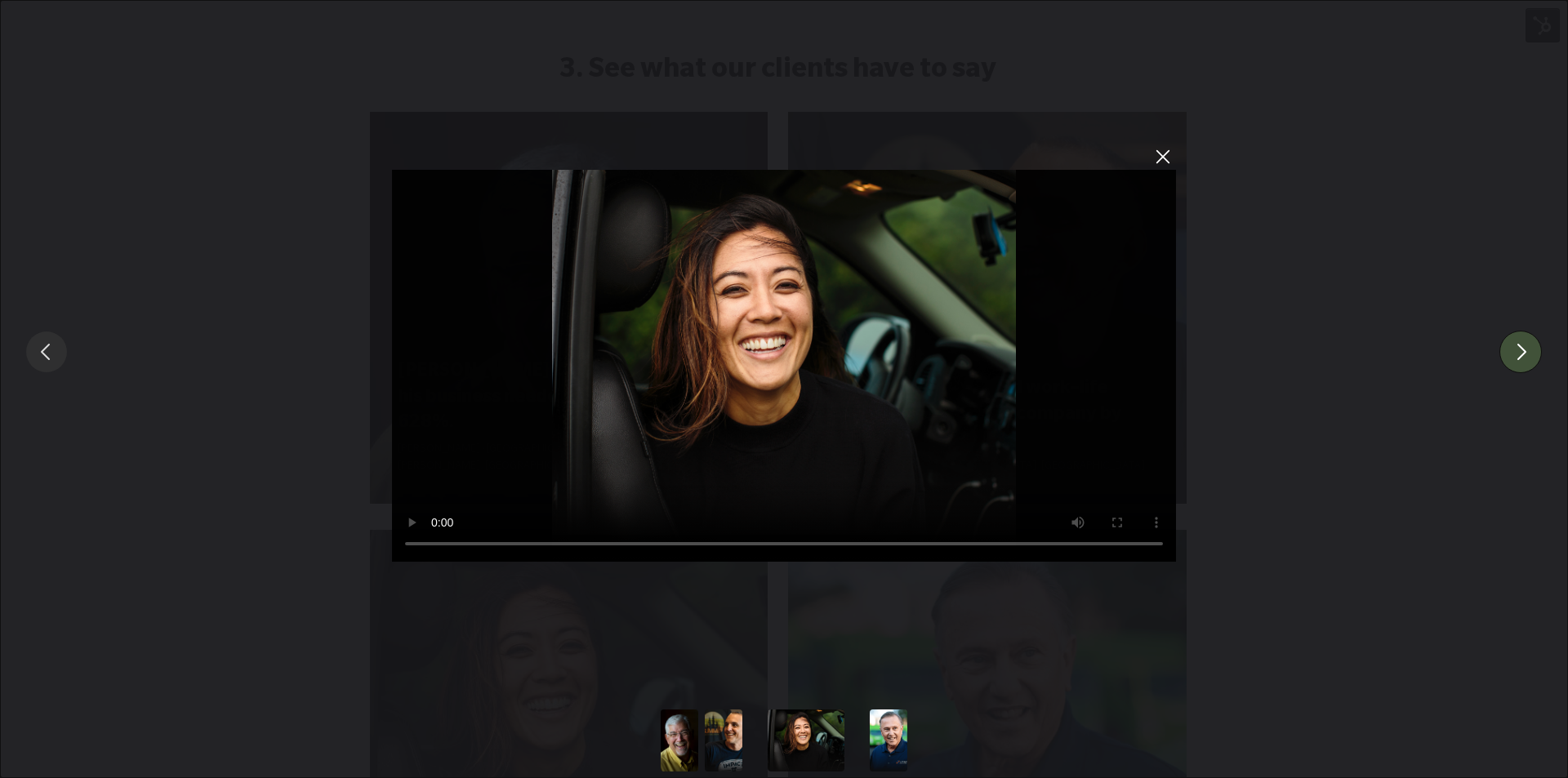
click at [1176, 158] on button "You can close this modal content with the ESC key" at bounding box center [1162, 156] width 28 height 28
